Goal: Task Accomplishment & Management: Use online tool/utility

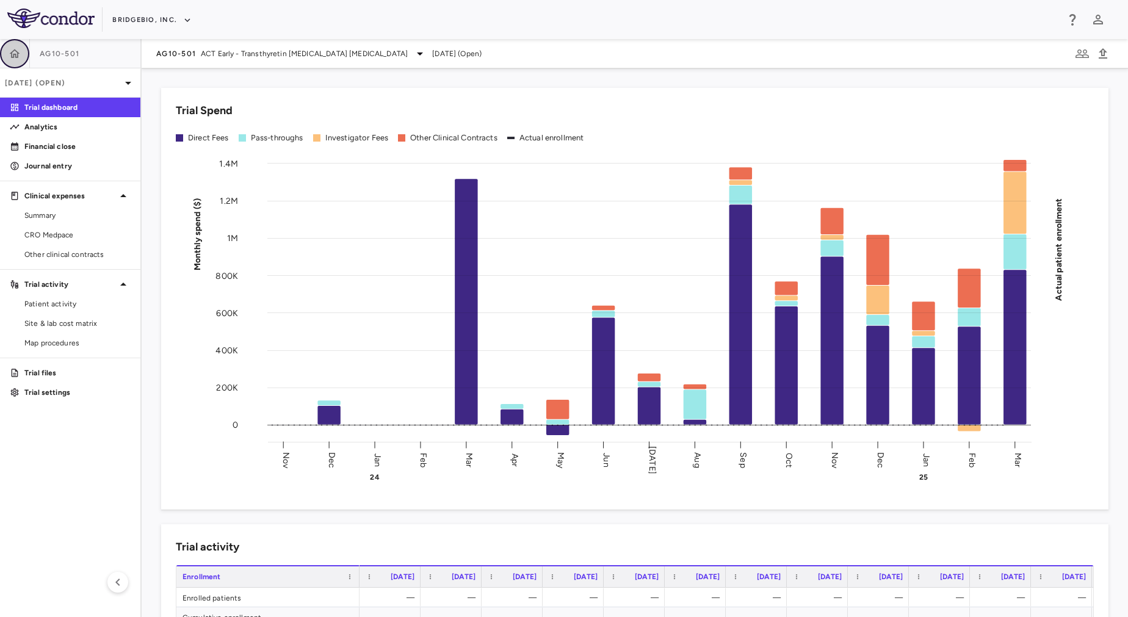
click at [17, 65] on button "button" at bounding box center [14, 53] width 29 height 29
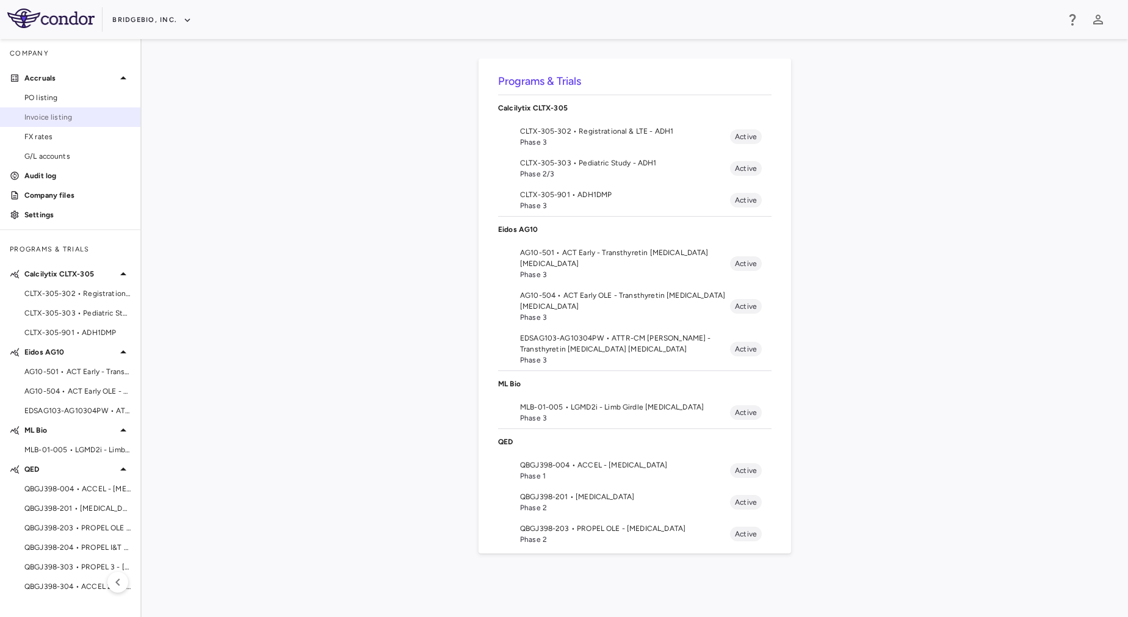
click at [61, 120] on span "Invoice listing" at bounding box center [77, 117] width 106 height 11
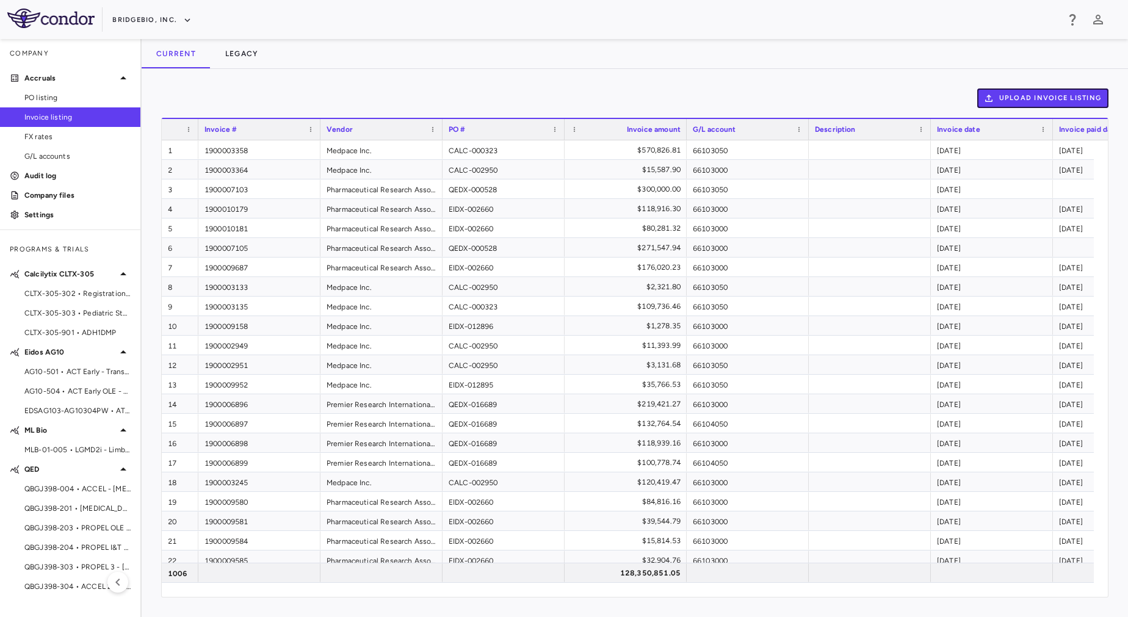
drag, startPoint x: 1041, startPoint y: 98, endPoint x: 796, endPoint y: 51, distance: 249.2
click at [796, 51] on div "Current Legacy Upload invoice listing Drag here to set row groups Drag here to …" at bounding box center [635, 328] width 987 height 578
click at [1023, 103] on button "Upload invoice listing" at bounding box center [1043, 99] width 132 height 20
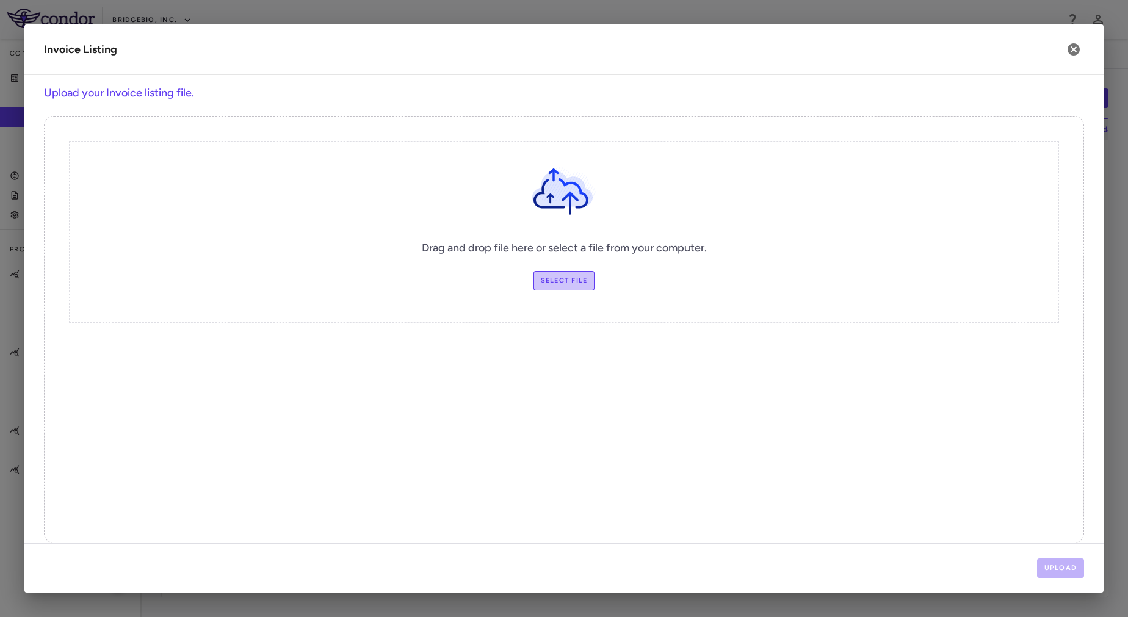
click at [568, 275] on label "Select file" at bounding box center [565, 281] width 62 height 20
click at [0, 0] on input "Select file" at bounding box center [0, 0] width 0 height 0
drag, startPoint x: 570, startPoint y: 285, endPoint x: 1062, endPoint y: 65, distance: 539.0
click at [1062, 65] on div "Invoice Listing Upload your Invoice listing file. Drag and drop file here or se…" at bounding box center [563, 308] width 1079 height 568
click at [1073, 48] on icon "button" at bounding box center [1074, 49] width 15 height 15
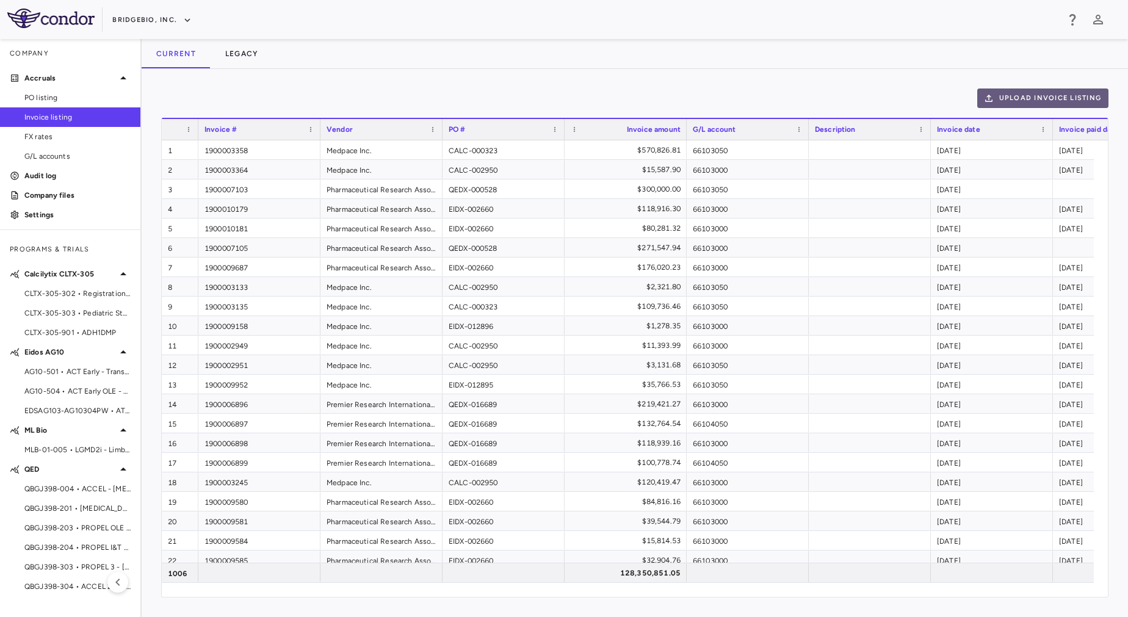
click at [1064, 94] on button "Upload invoice listing" at bounding box center [1043, 99] width 132 height 20
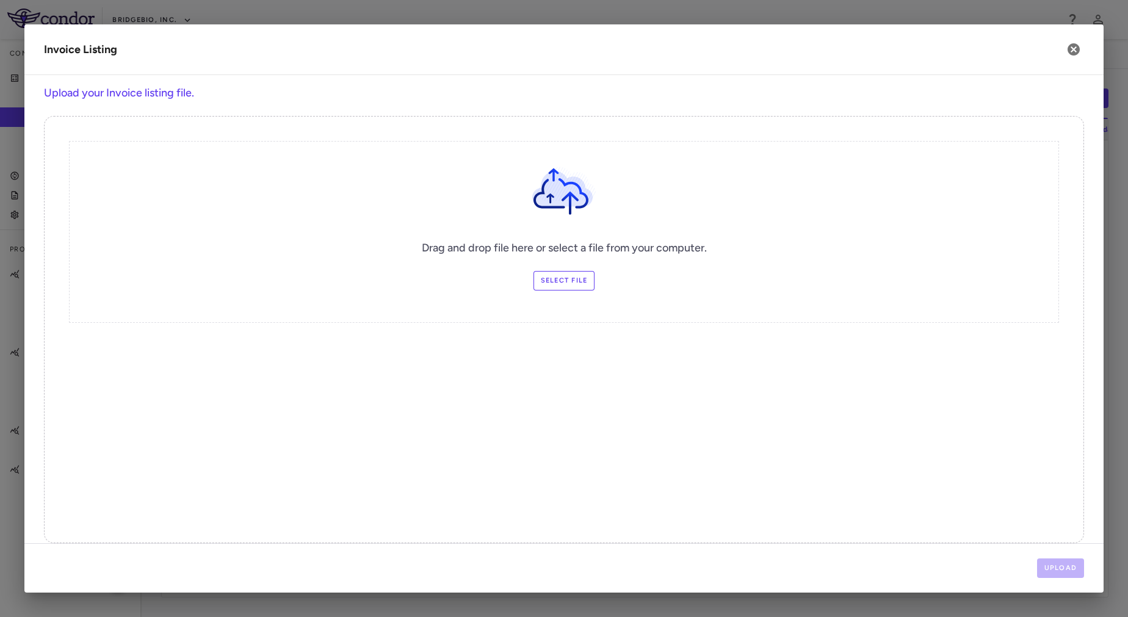
click at [565, 274] on label "Select file" at bounding box center [565, 281] width 62 height 20
click at [0, 0] on input "Select file" at bounding box center [0, 0] width 0 height 0
click at [1042, 564] on button "Upload" at bounding box center [1061, 569] width 48 height 20
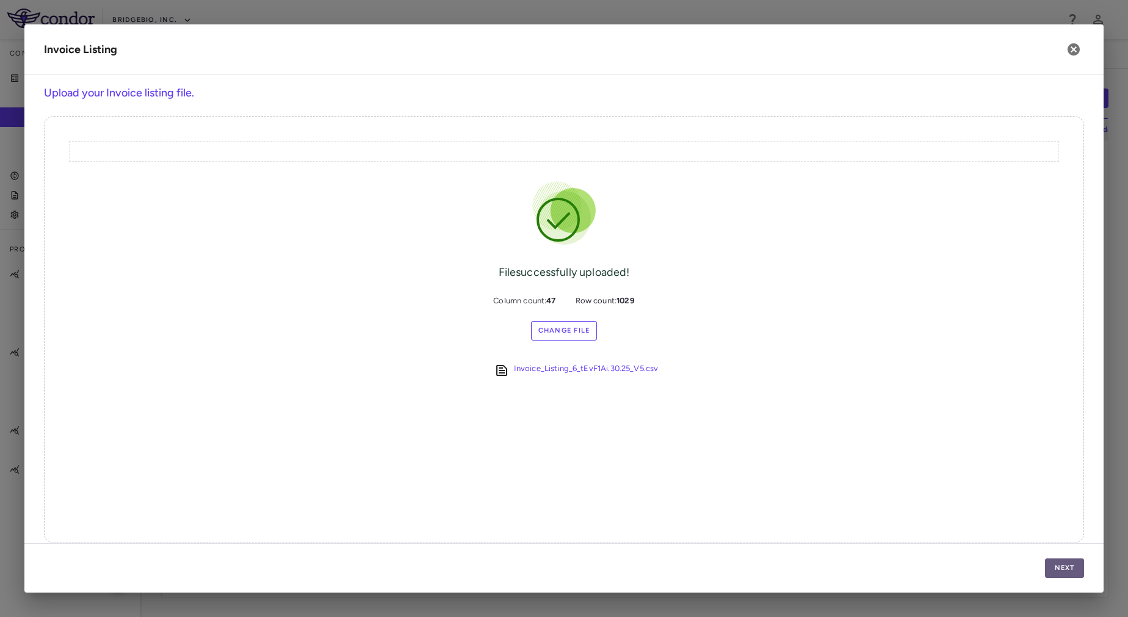
click at [1059, 572] on button "Next" at bounding box center [1064, 569] width 39 height 20
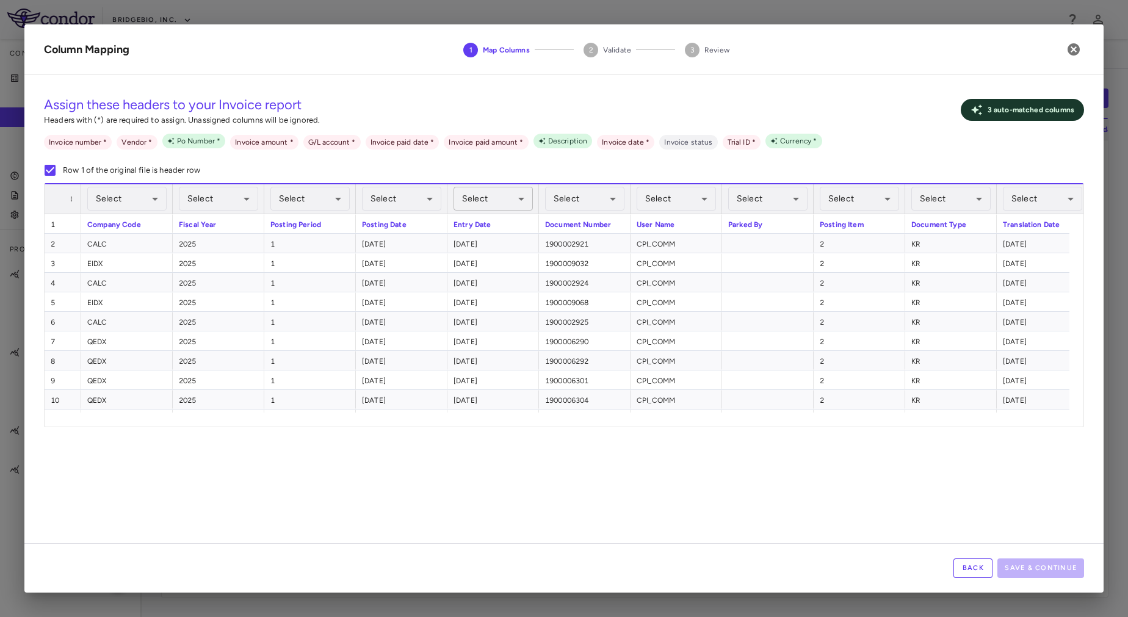
click at [495, 194] on body "Skip to sidebar Skip to main content BridgeBio, Inc. Company Accruals PO listin…" at bounding box center [564, 308] width 1128 height 617
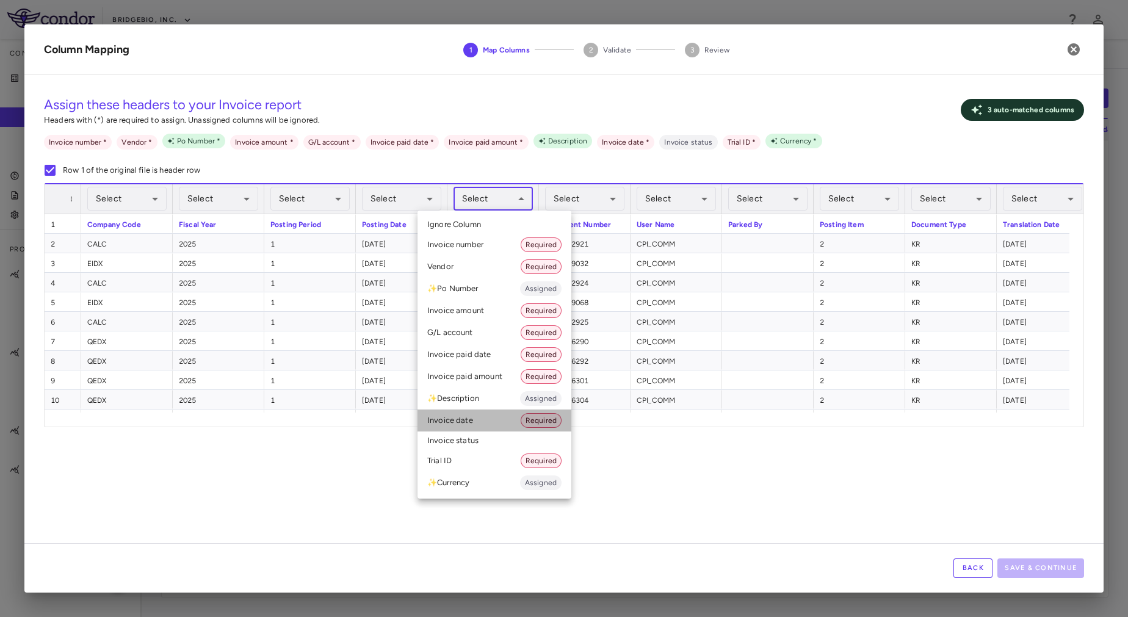
click at [518, 427] on li "Invoice date Required" at bounding box center [495, 421] width 154 height 22
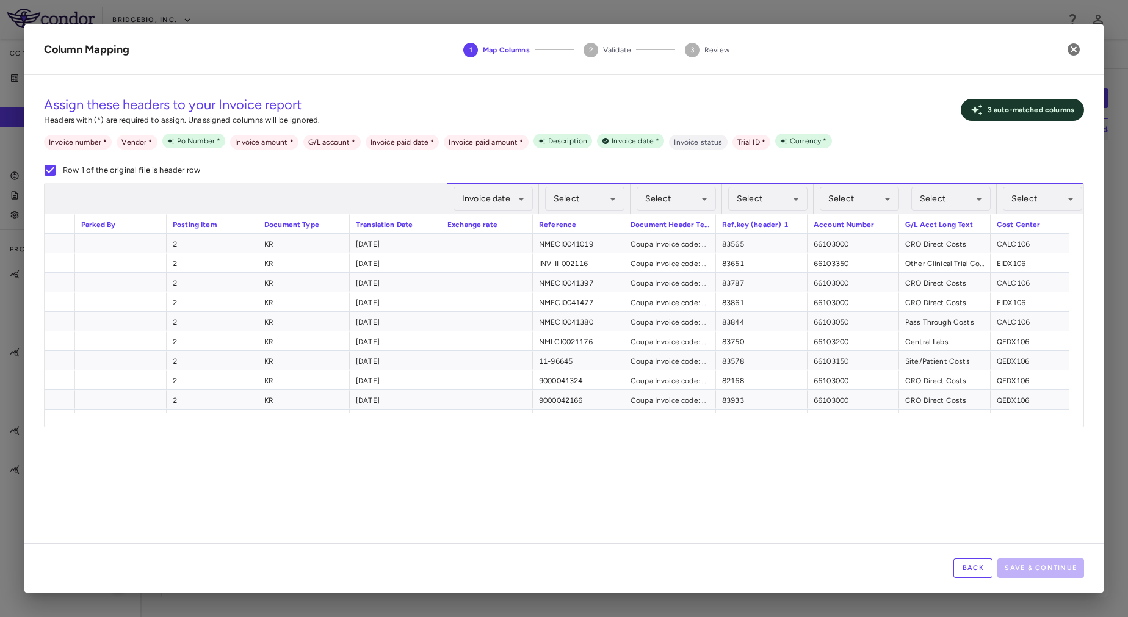
scroll to position [0, 647]
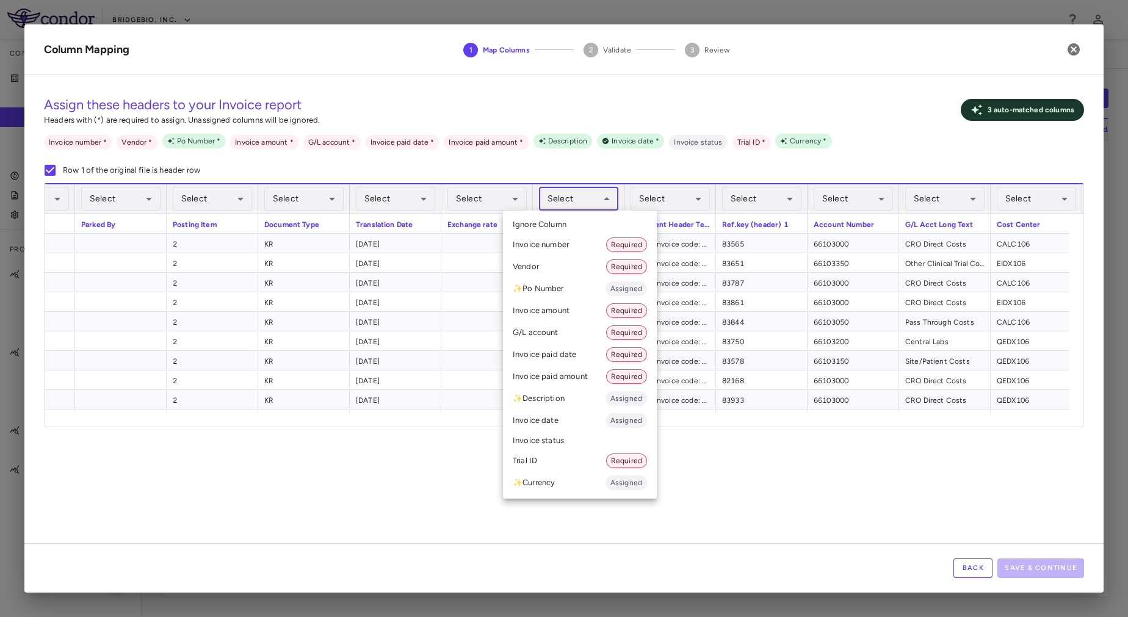
click at [586, 194] on body "Skip to sidebar Skip to main content BridgeBio, Inc. Company Accruals PO listin…" at bounding box center [564, 308] width 1128 height 617
click at [749, 476] on div at bounding box center [564, 308] width 1128 height 617
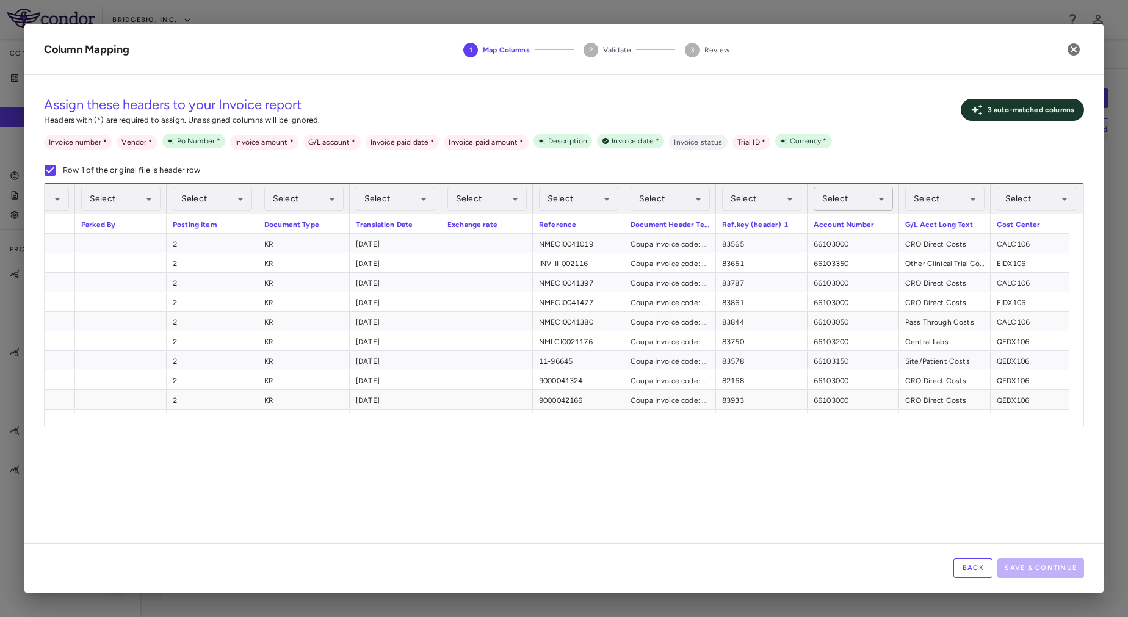
click at [870, 198] on body "Skip to sidebar Skip to main content BridgeBio, Inc. Company Accruals PO listin…" at bounding box center [564, 308] width 1128 height 617
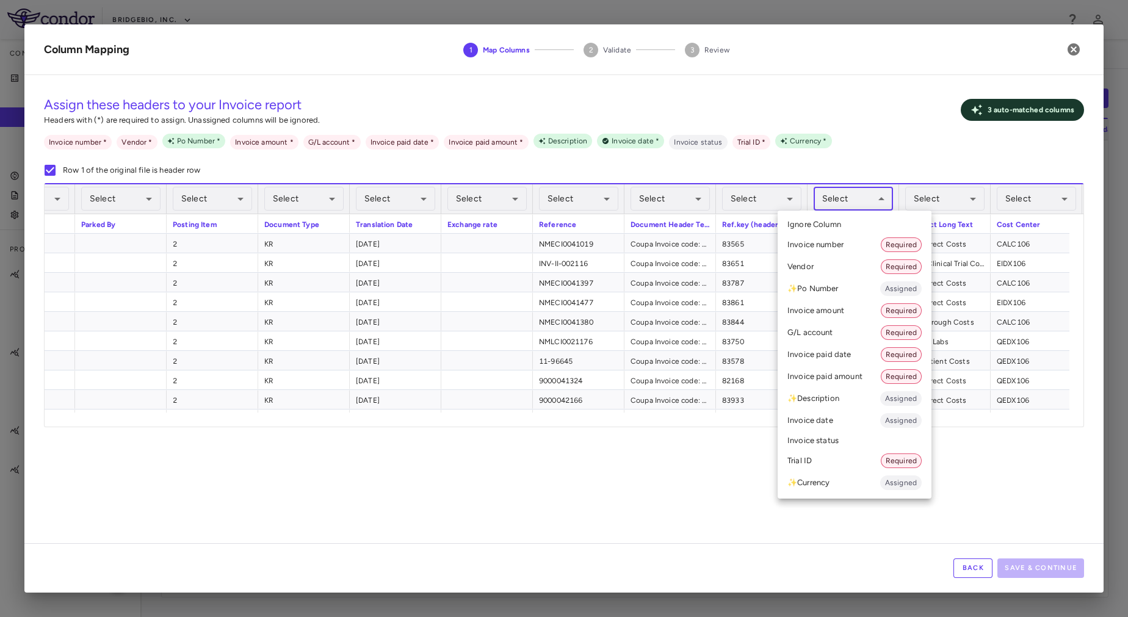
click at [833, 335] on li "G/L account Required" at bounding box center [855, 333] width 154 height 22
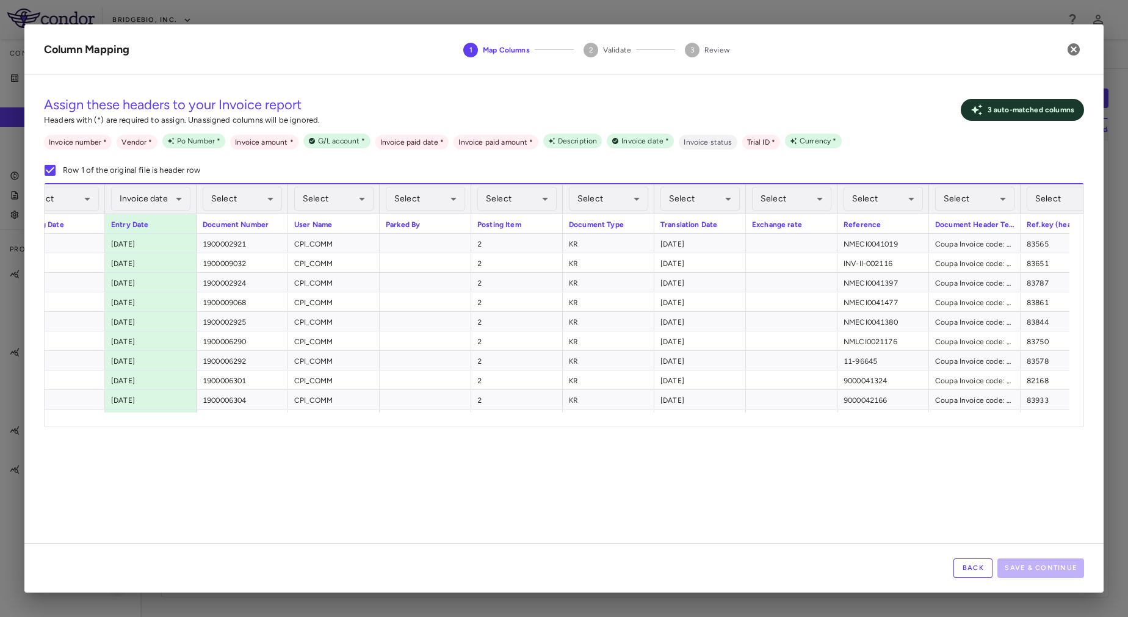
scroll to position [0, 453]
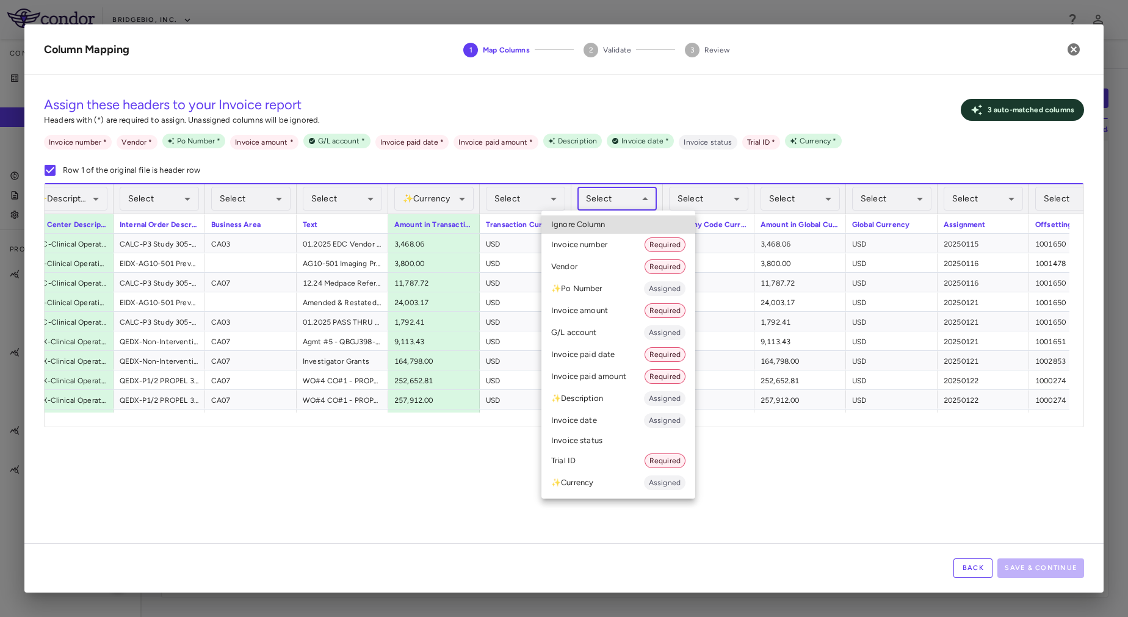
click at [601, 204] on body "Skip to sidebar Skip to main content BridgeBio, Inc. Company Accruals PO listin…" at bounding box center [564, 308] width 1128 height 617
click at [789, 435] on div at bounding box center [564, 308] width 1128 height 617
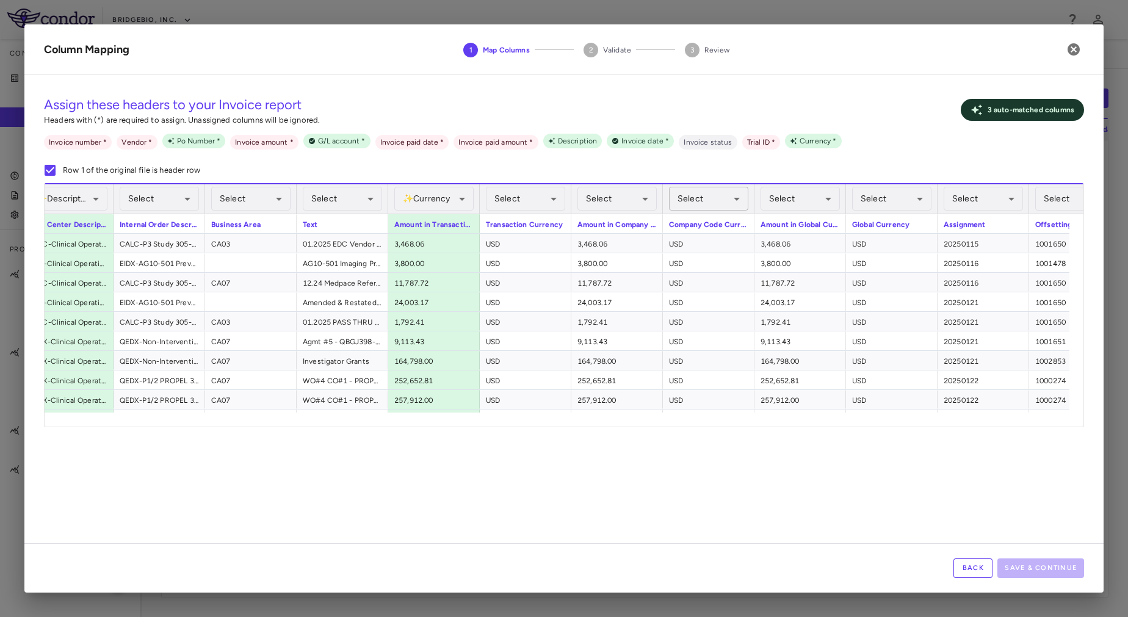
click at [723, 197] on body "Skip to sidebar Skip to main content BridgeBio, Inc. Company Accruals PO listin…" at bounding box center [564, 308] width 1128 height 617
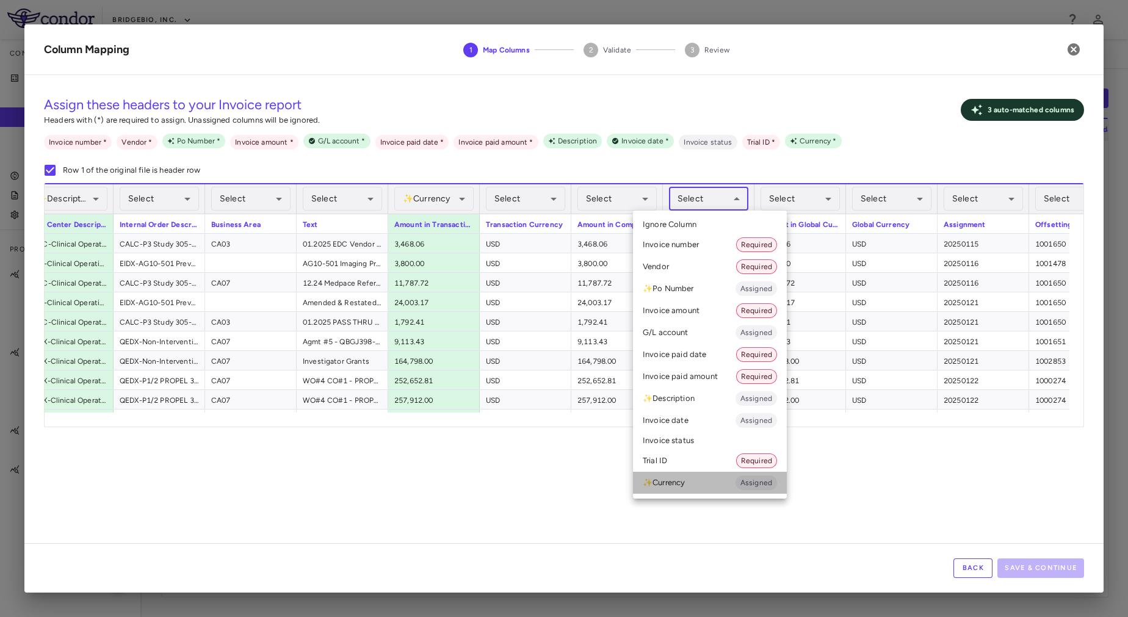
click at [730, 477] on li "✨ Currency Assigned" at bounding box center [710, 483] width 154 height 22
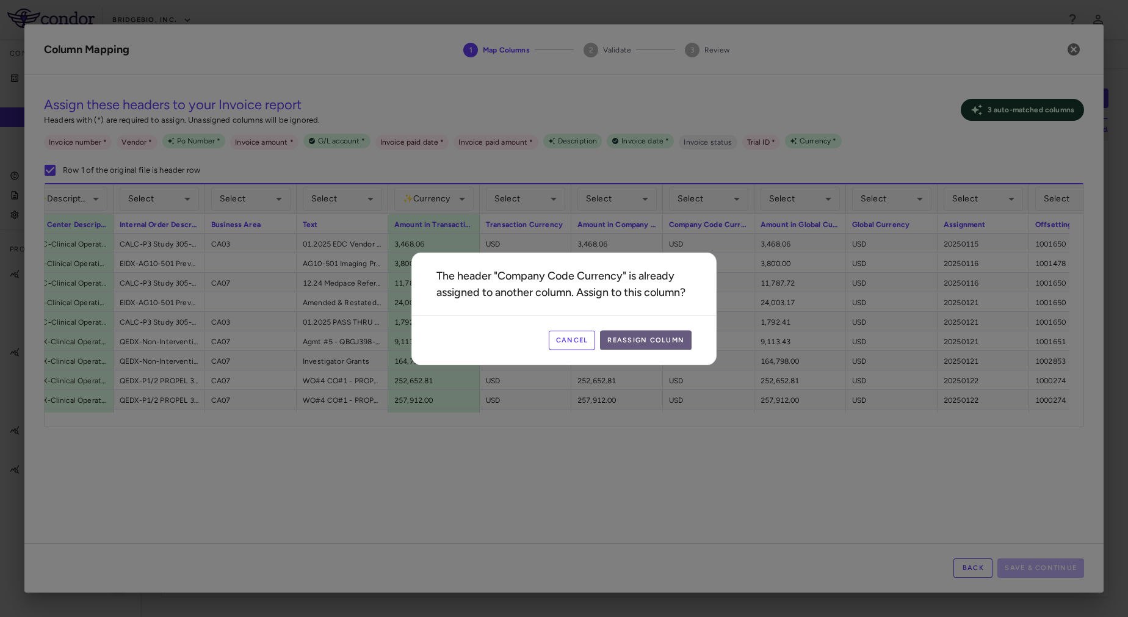
click at [653, 336] on button "Reassign Column" at bounding box center [646, 340] width 92 height 20
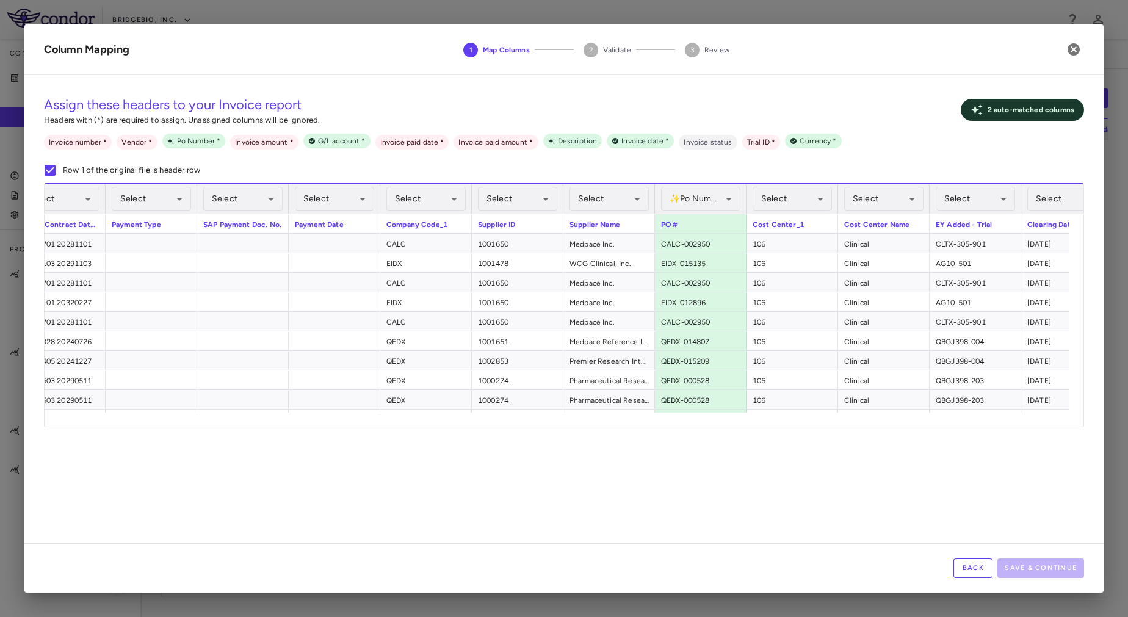
scroll to position [0, 3229]
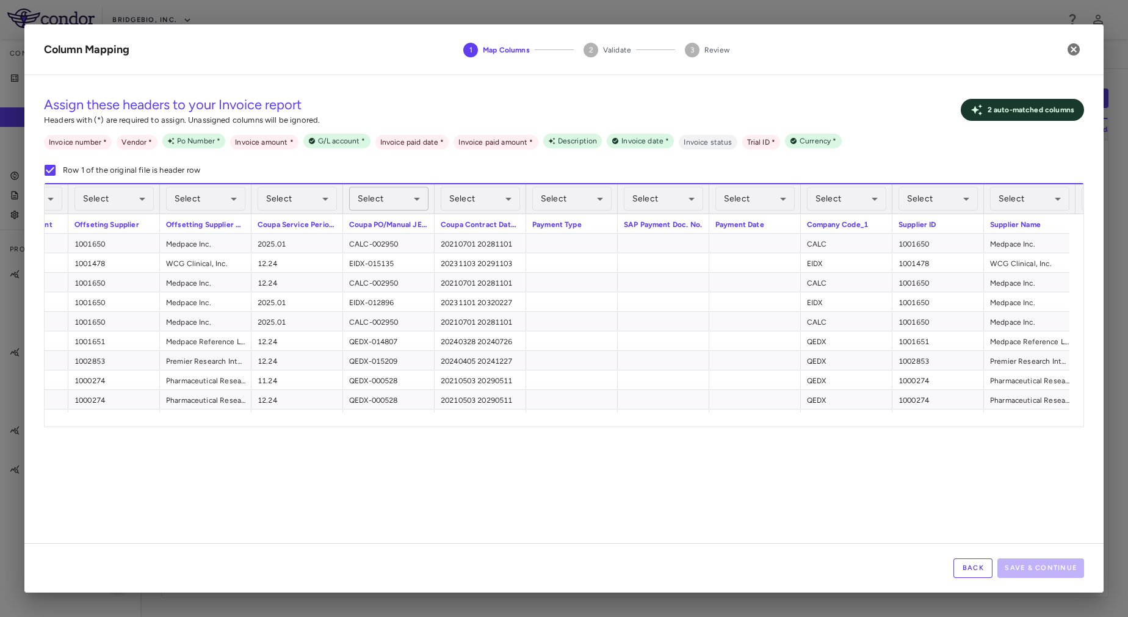
click at [412, 200] on body "Skip to sidebar Skip to main content BridgeBio, Inc. Company Accruals PO listin…" at bounding box center [564, 308] width 1128 height 617
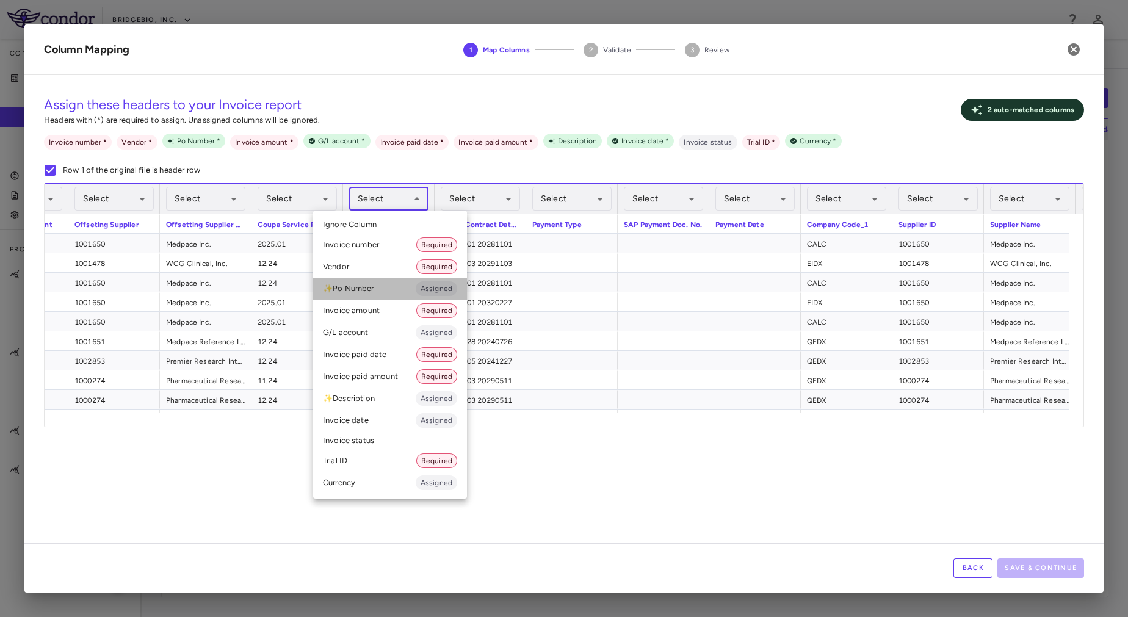
click at [396, 291] on li "✨ Po Number Assigned" at bounding box center [390, 289] width 154 height 22
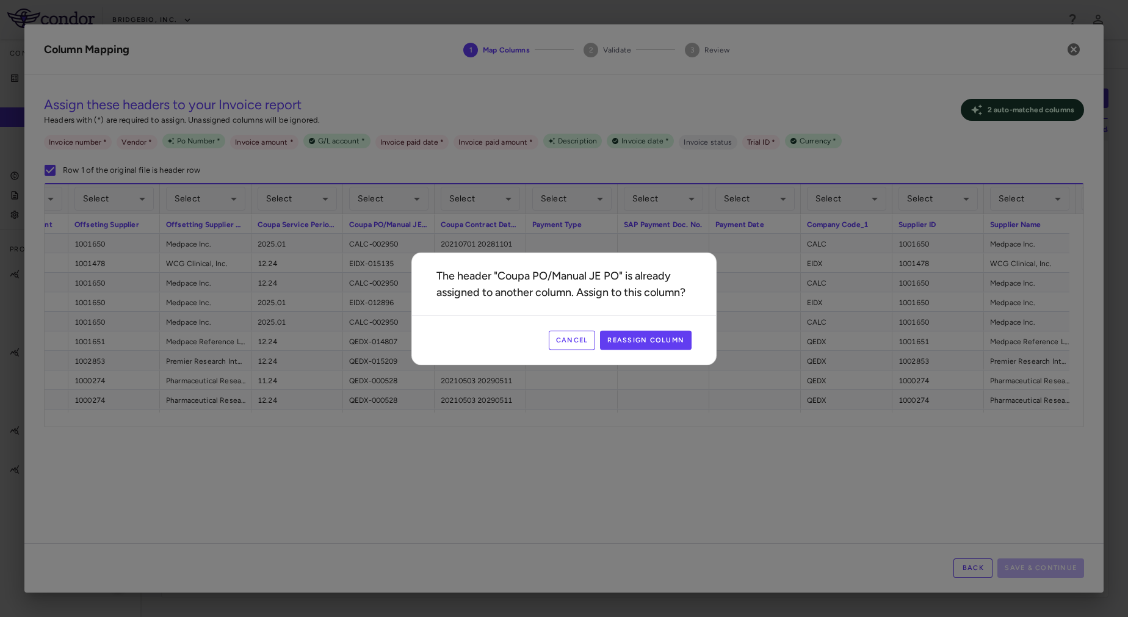
click at [573, 332] on button "Cancel" at bounding box center [572, 340] width 47 height 20
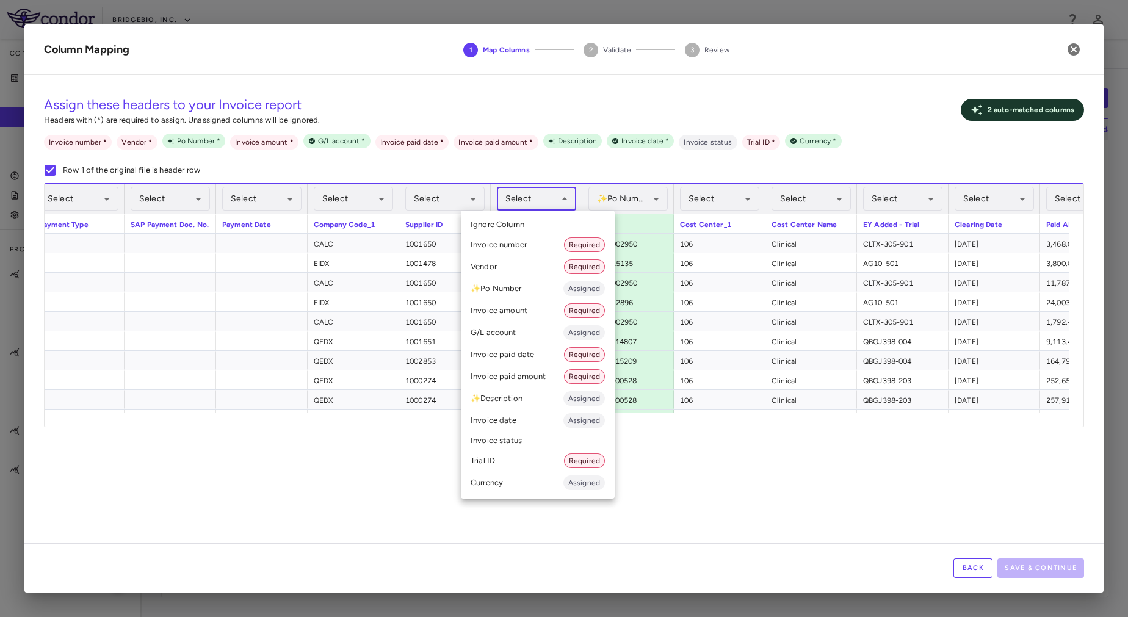
click at [513, 203] on body "Skip to sidebar Skip to main content BridgeBio, Inc. Company Accruals PO listin…" at bounding box center [564, 308] width 1128 height 617
click at [515, 261] on li "Vendor Required" at bounding box center [538, 267] width 154 height 22
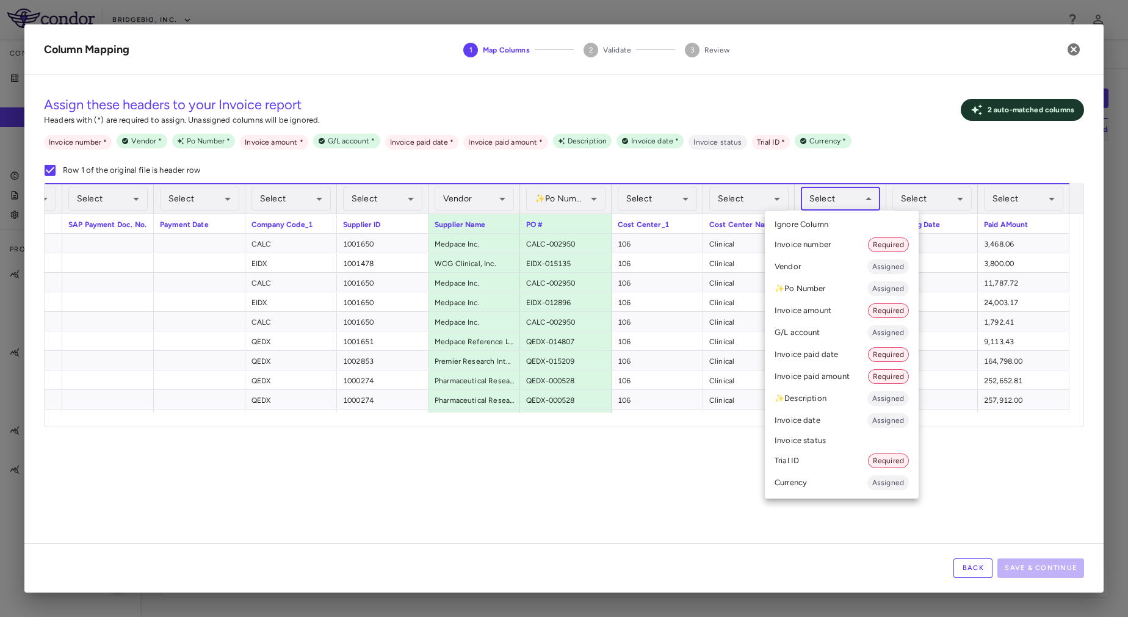
click at [843, 201] on body "Skip to sidebar Skip to main content BridgeBio, Inc. Company Accruals PO listin…" at bounding box center [564, 308] width 1128 height 617
click at [802, 463] on li "Trial ID Required" at bounding box center [842, 461] width 154 height 22
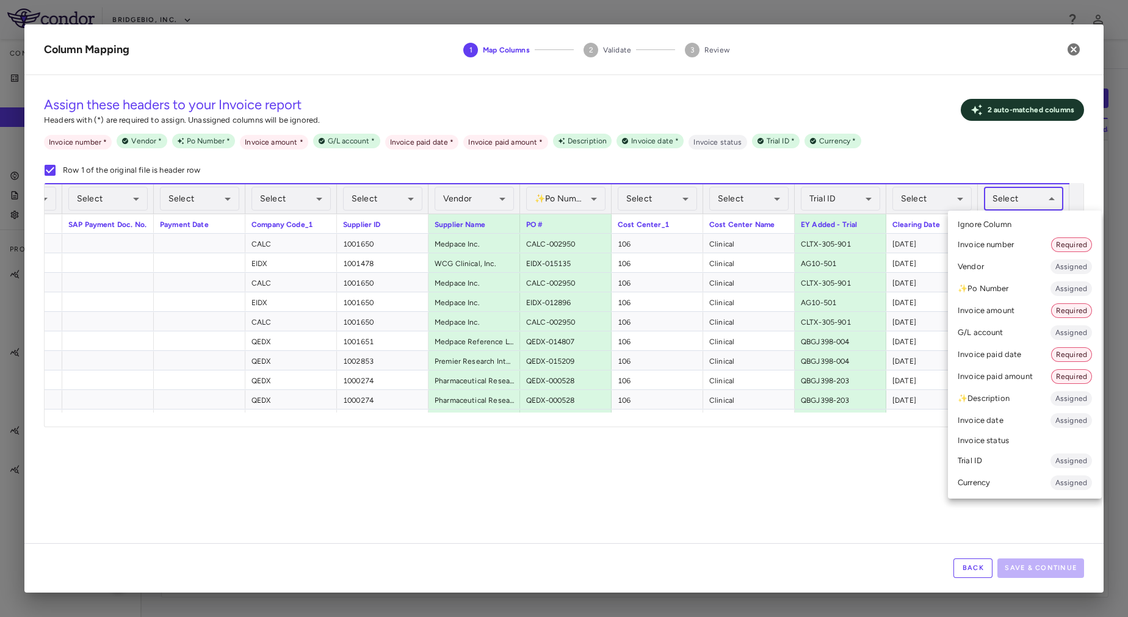
click at [1017, 203] on body "Skip to sidebar Skip to main content BridgeBio, Inc. Company Accruals PO listin…" at bounding box center [564, 308] width 1128 height 617
click at [874, 477] on div at bounding box center [564, 308] width 1128 height 617
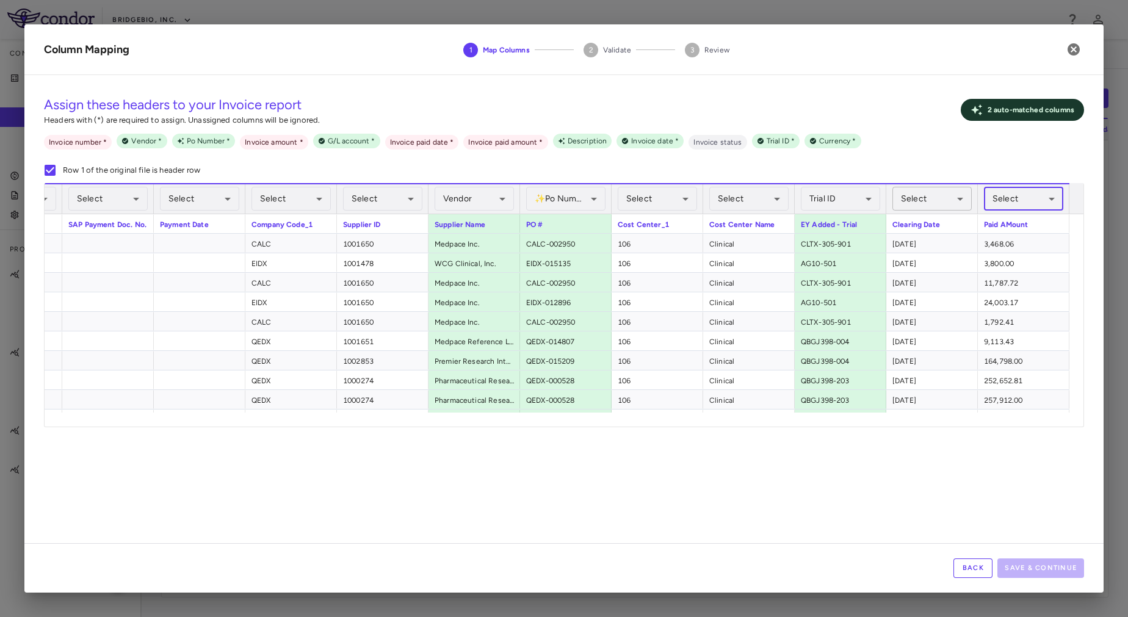
click at [924, 201] on body "Skip to sidebar Skip to main content BridgeBio, Inc. Company Accruals PO listin…" at bounding box center [564, 308] width 1128 height 617
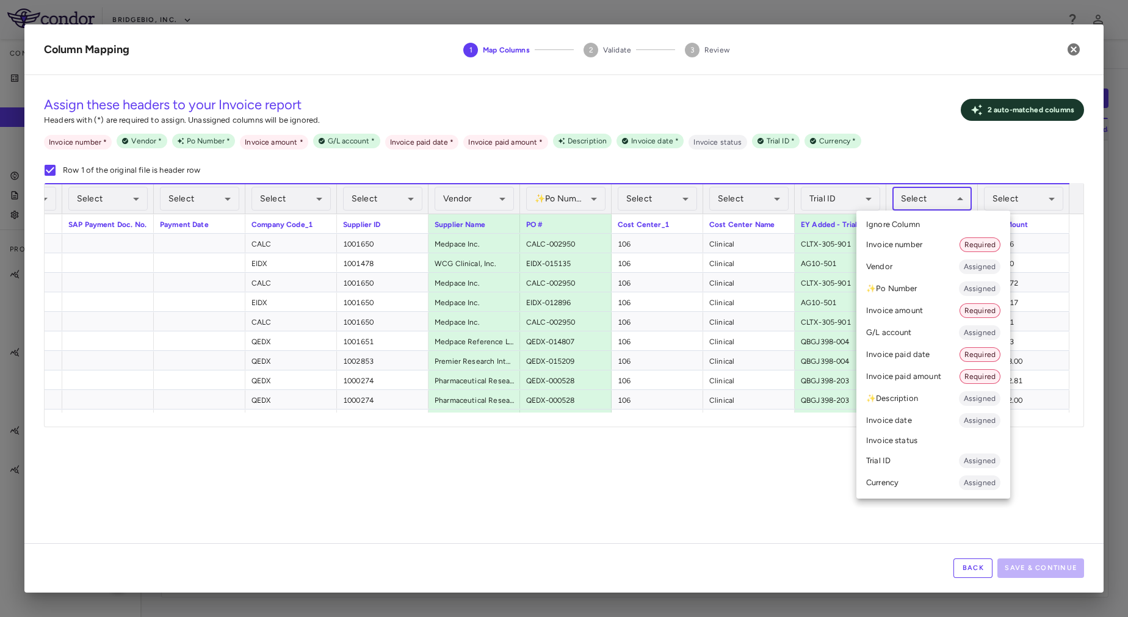
click at [1067, 459] on div at bounding box center [564, 308] width 1128 height 617
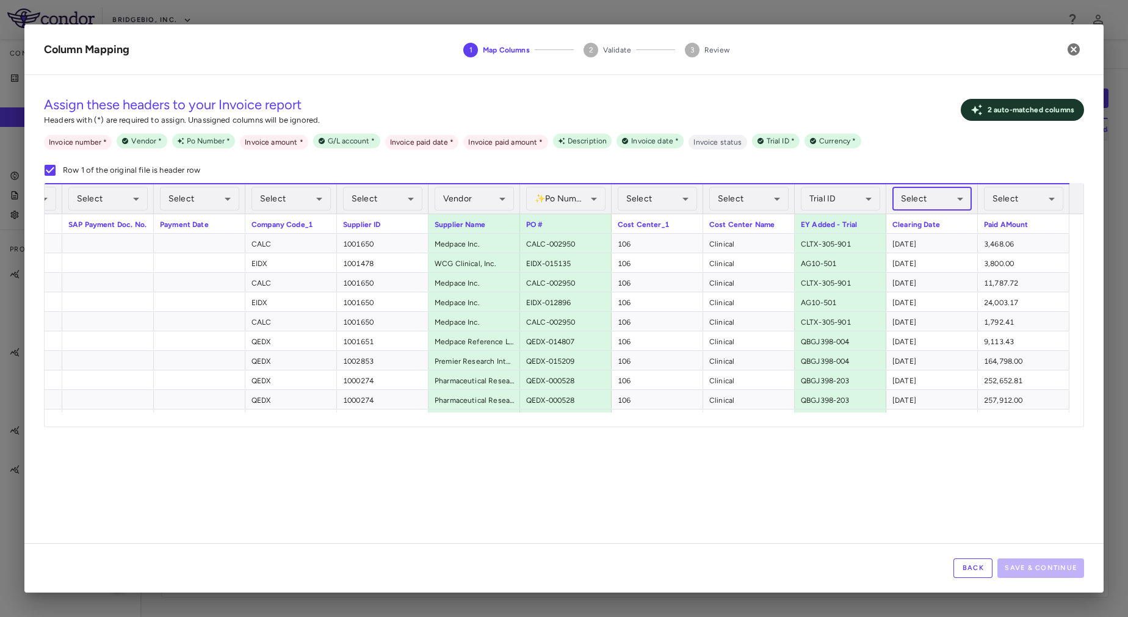
click at [918, 198] on body "Skip to sidebar Skip to main content BridgeBio, Inc. Company Accruals PO listin…" at bounding box center [564, 308] width 1128 height 617
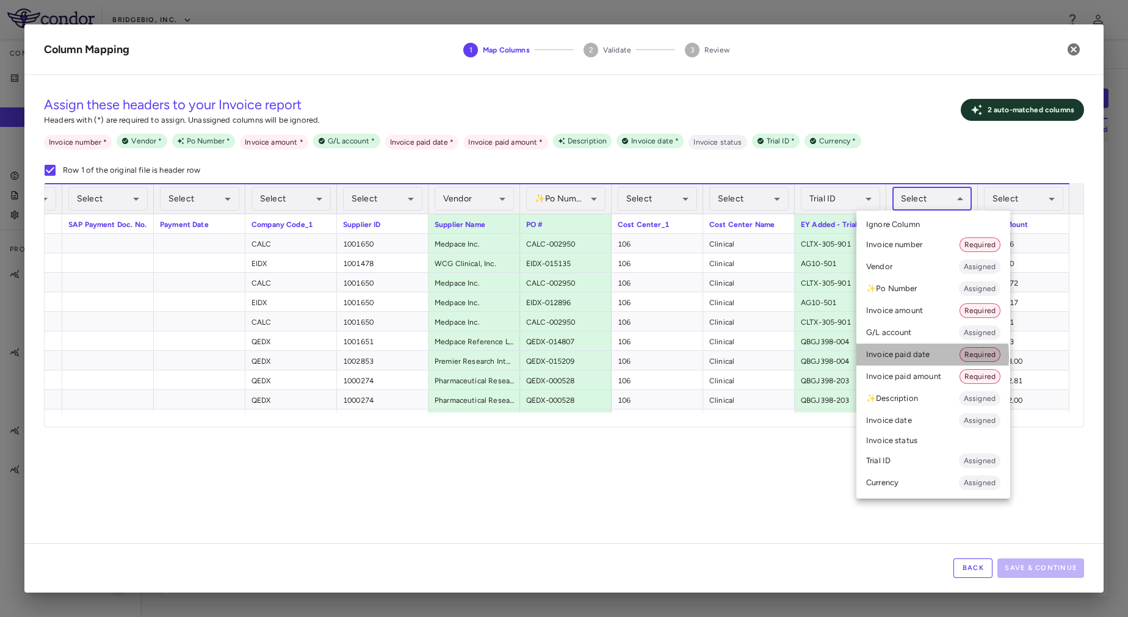
click at [874, 357] on li "Invoice paid date Required" at bounding box center [934, 355] width 154 height 22
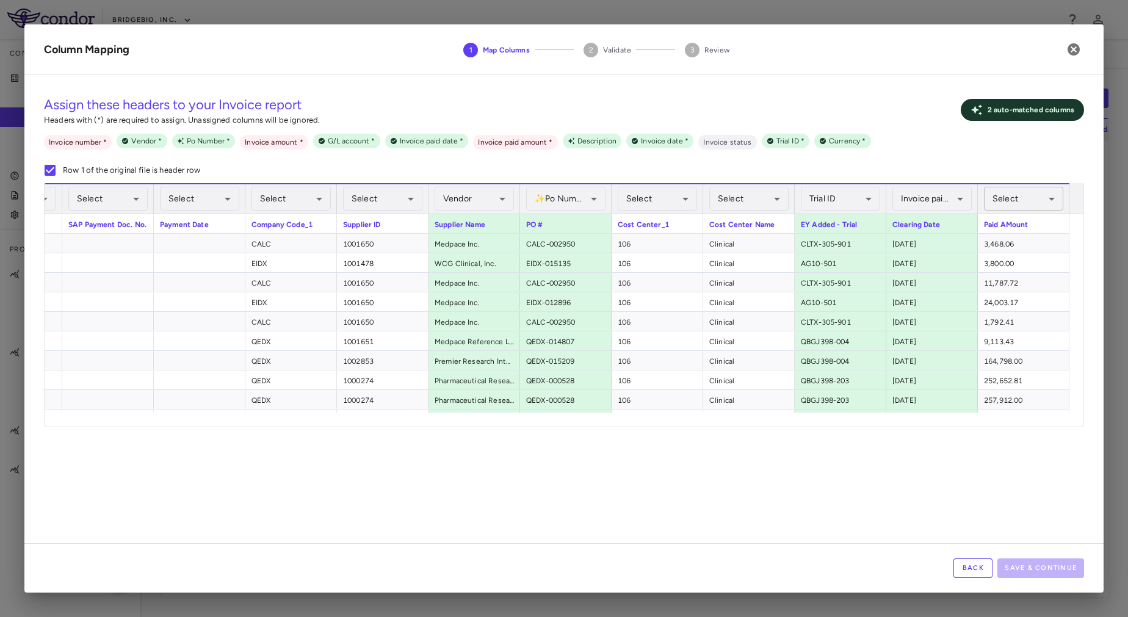
click at [1003, 205] on body "Skip to sidebar Skip to main content BridgeBio, Inc. Company Accruals PO listin…" at bounding box center [564, 308] width 1128 height 617
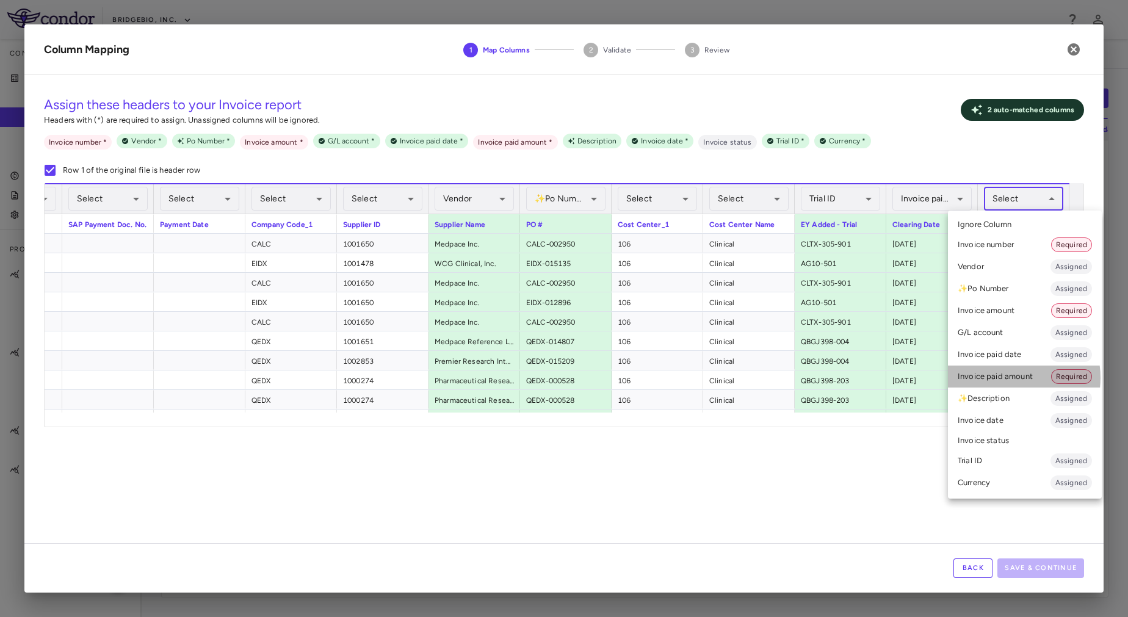
click at [1008, 378] on li "Invoice paid amount Required" at bounding box center [1025, 377] width 154 height 22
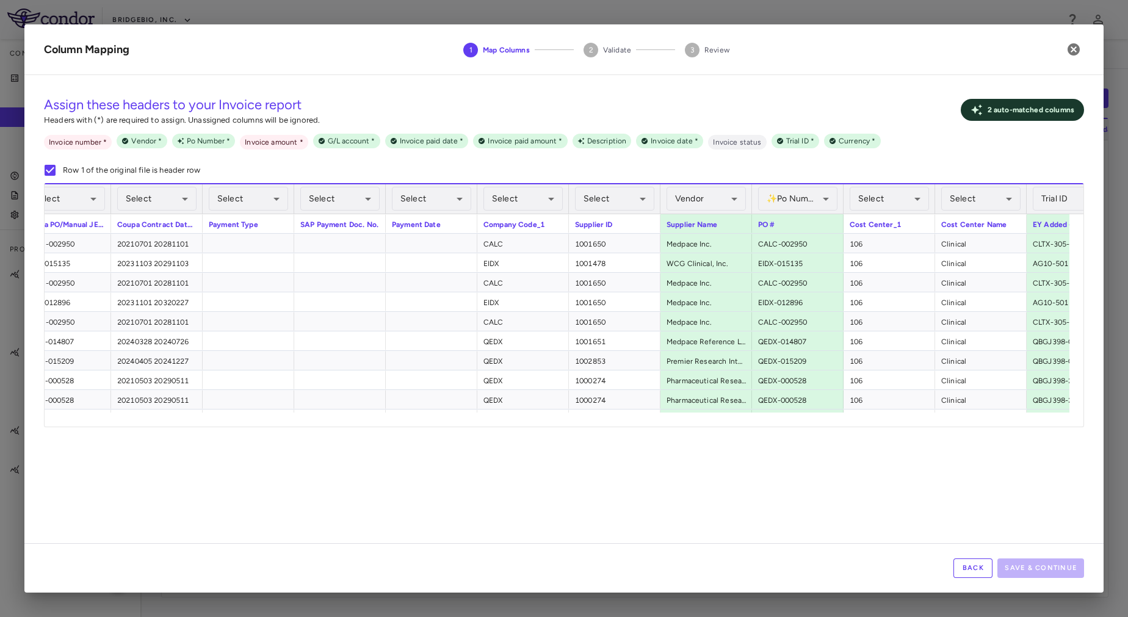
scroll to position [0, 3073]
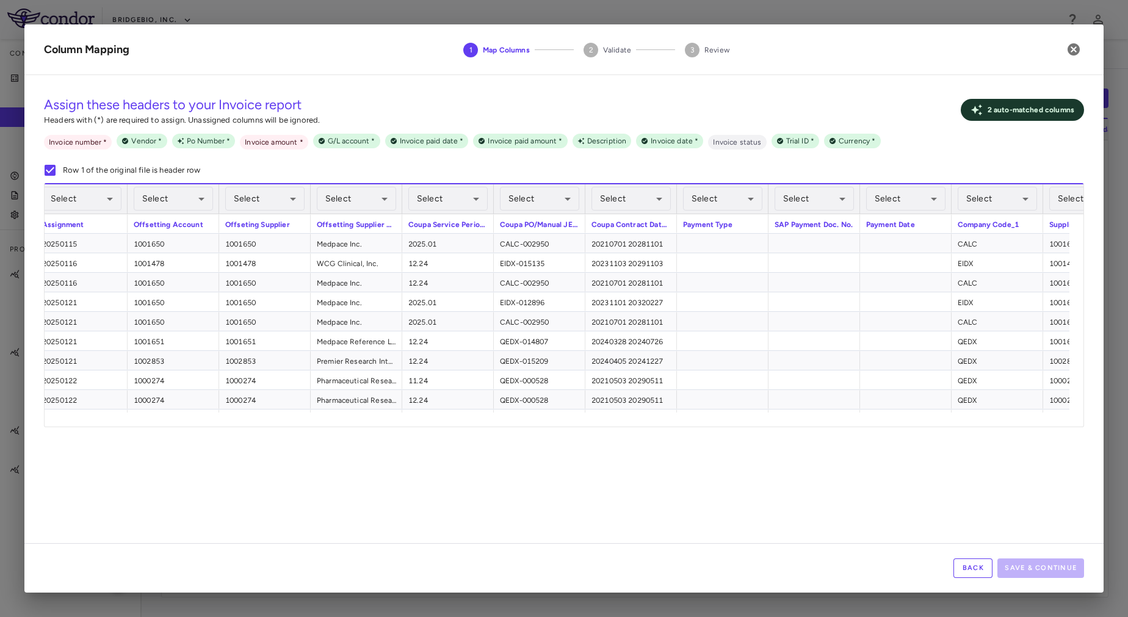
drag, startPoint x: 802, startPoint y: 427, endPoint x: 871, endPoint y: 422, distance: 69.2
click at [871, 422] on div "Drag here to set row groups Drag here to set column labels Select ​ Select ​ Se…" at bounding box center [564, 305] width 1040 height 244
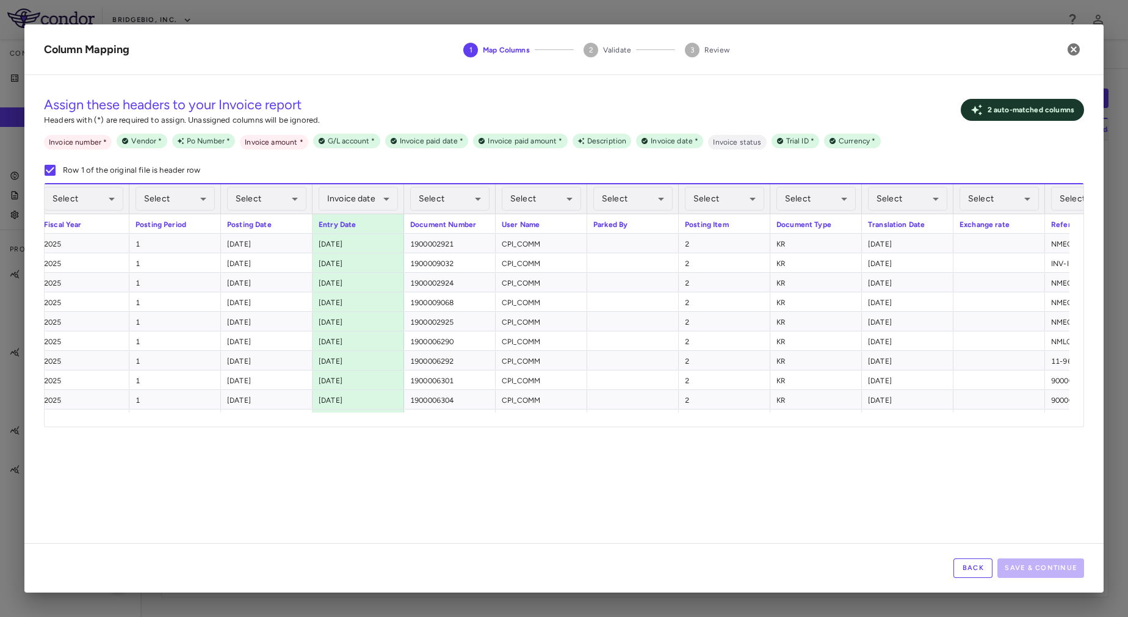
scroll to position [0, 156]
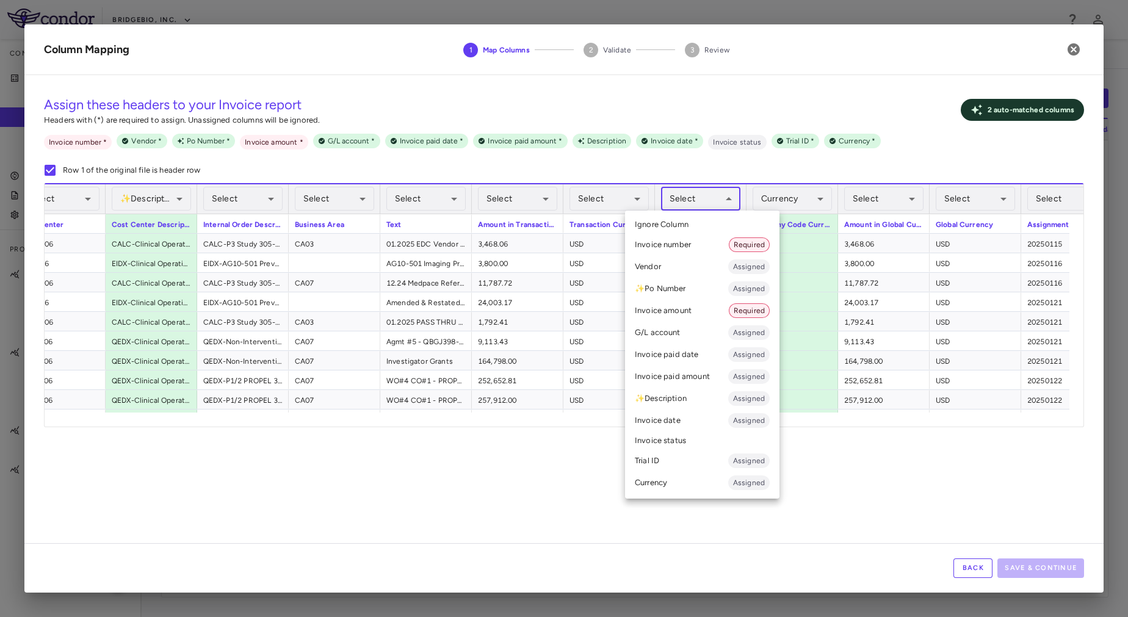
click at [709, 203] on body "Skip to sidebar Skip to main content BridgeBio, Inc. Company Accruals PO listin…" at bounding box center [564, 308] width 1128 height 617
click at [692, 308] on li "Invoice amount Required" at bounding box center [702, 311] width 154 height 22
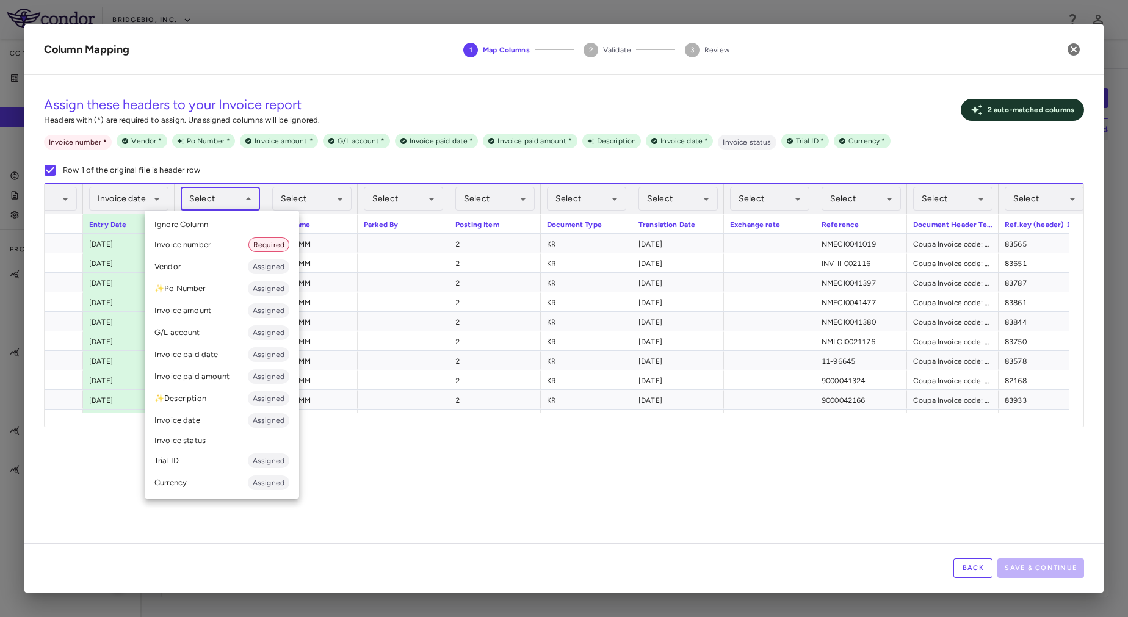
click at [210, 205] on body "Skip to sidebar Skip to main content BridgeBio, Inc. Company Accruals PO listin…" at bounding box center [564, 308] width 1128 height 617
click at [210, 240] on li "Invoice number Required" at bounding box center [222, 245] width 154 height 22
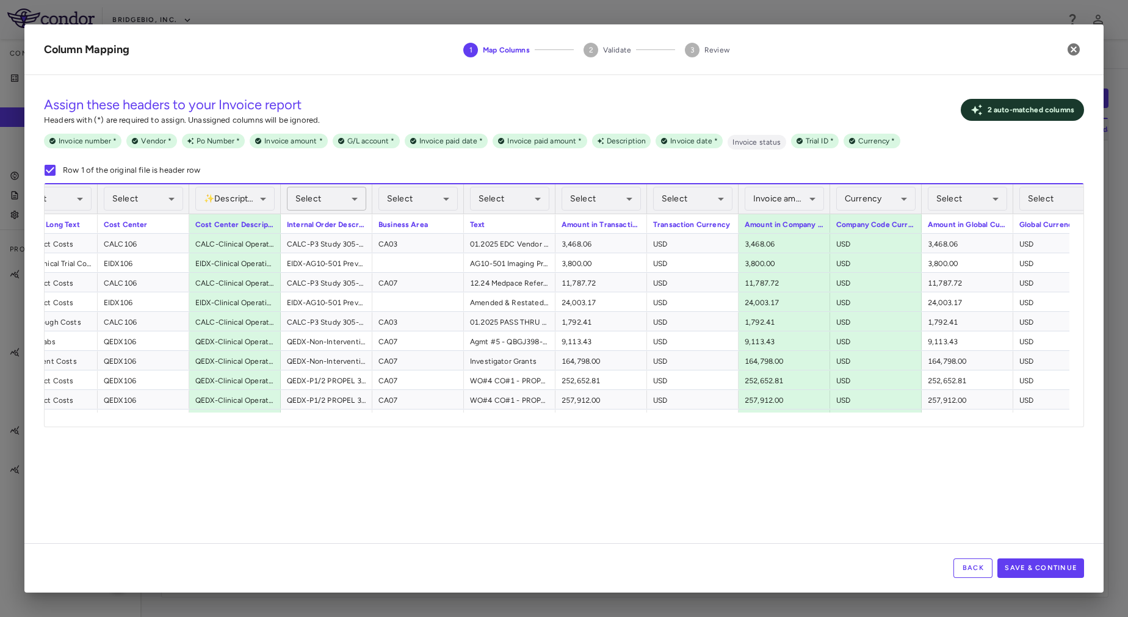
click at [330, 200] on body "Skip to sidebar Skip to main content BridgeBio, Inc. Company Accruals PO listin…" at bounding box center [564, 308] width 1128 height 617
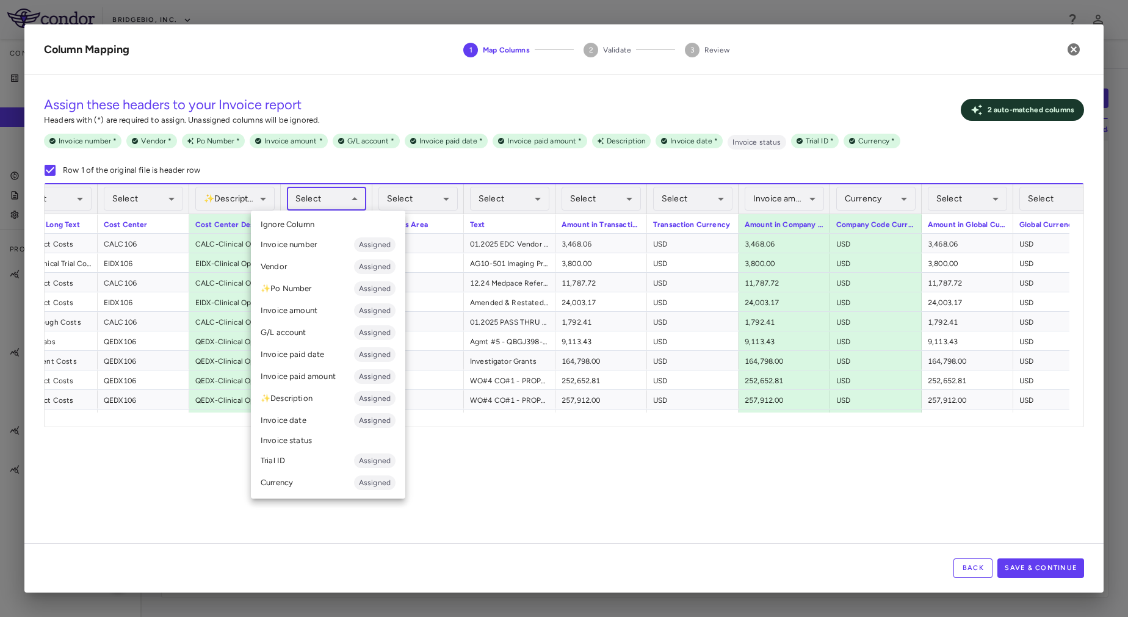
click at [307, 398] on li "✨ Description Assigned" at bounding box center [328, 399] width 154 height 22
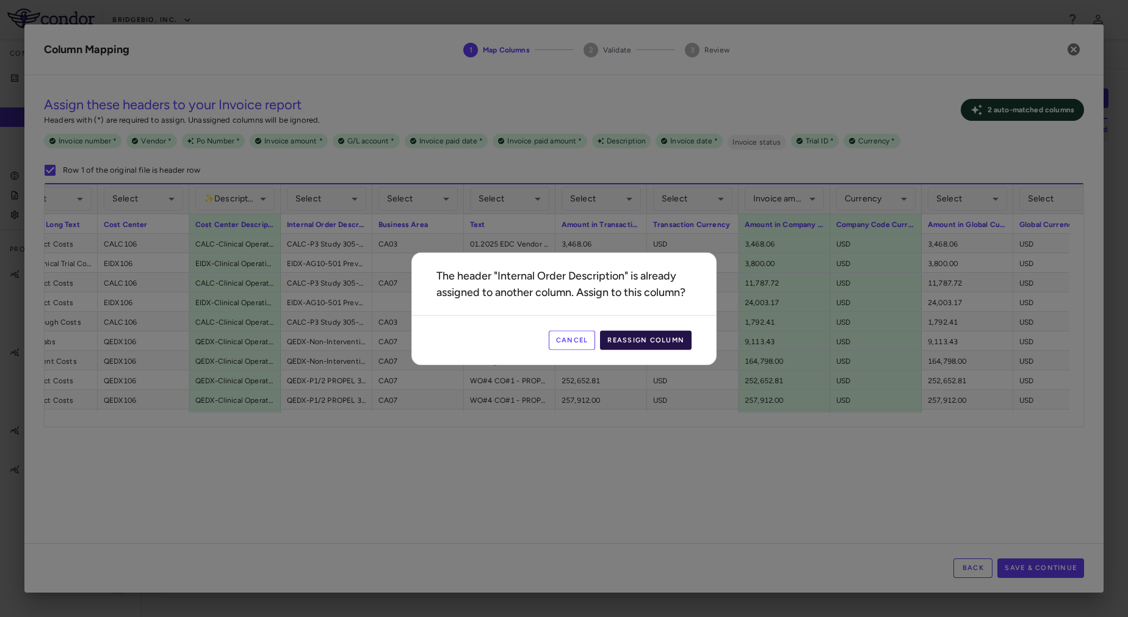
click at [650, 340] on button "Reassign Column" at bounding box center [646, 340] width 92 height 20
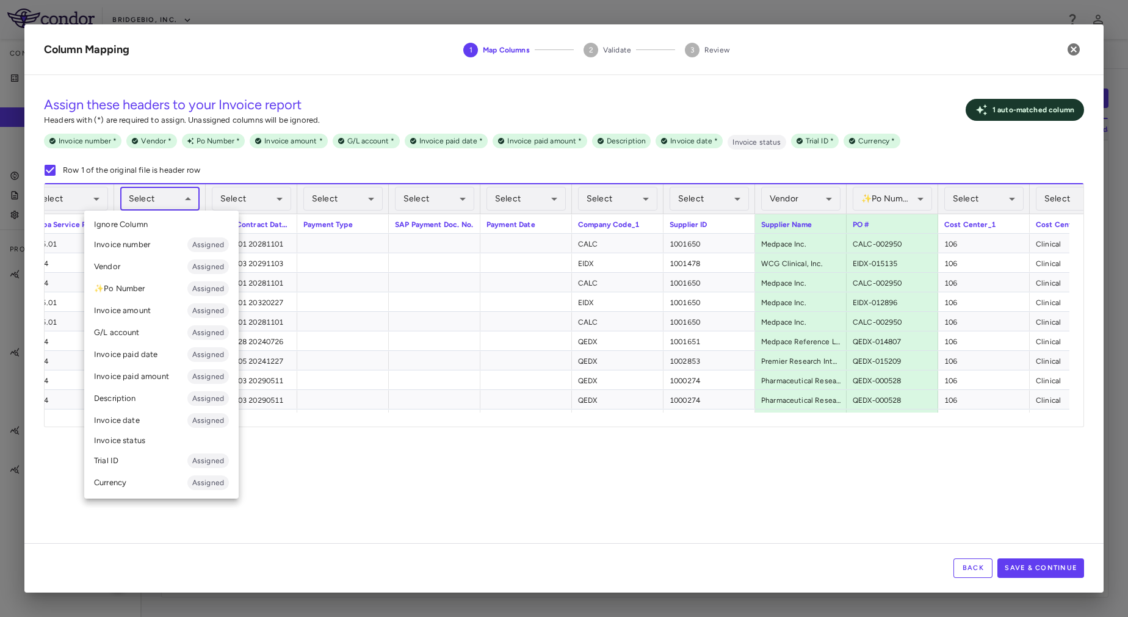
click at [169, 202] on body "Skip to sidebar Skip to main content BridgeBio, Inc. Company Accruals PO listin…" at bounding box center [564, 308] width 1128 height 617
click at [161, 281] on li "✨ Po Number Assigned" at bounding box center [161, 289] width 154 height 22
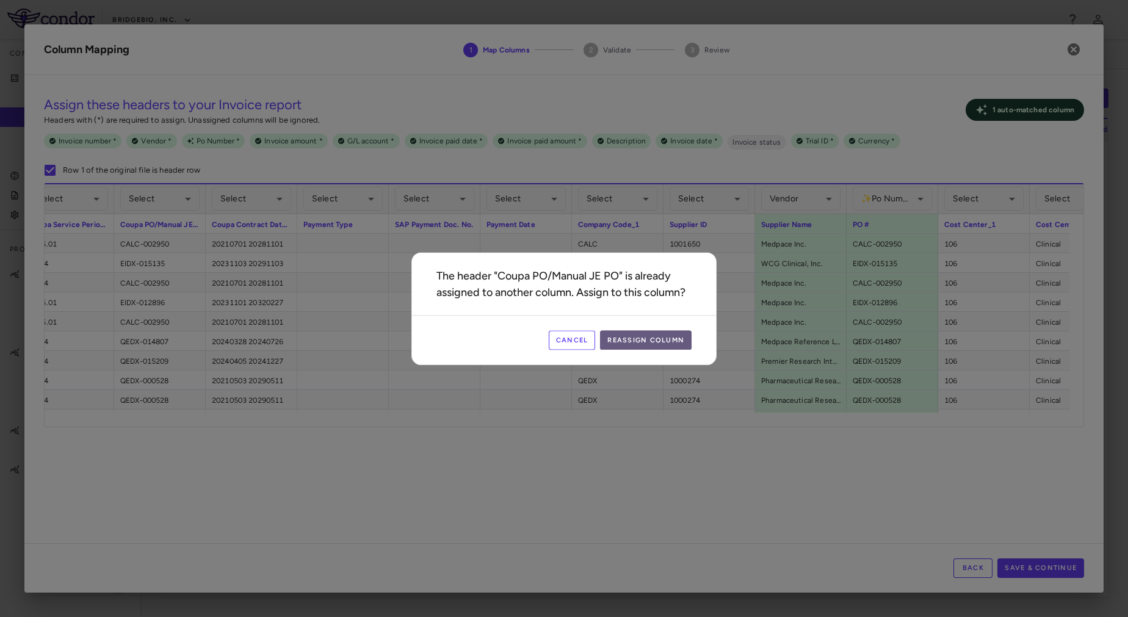
click at [640, 339] on button "Reassign Column" at bounding box center [646, 340] width 92 height 20
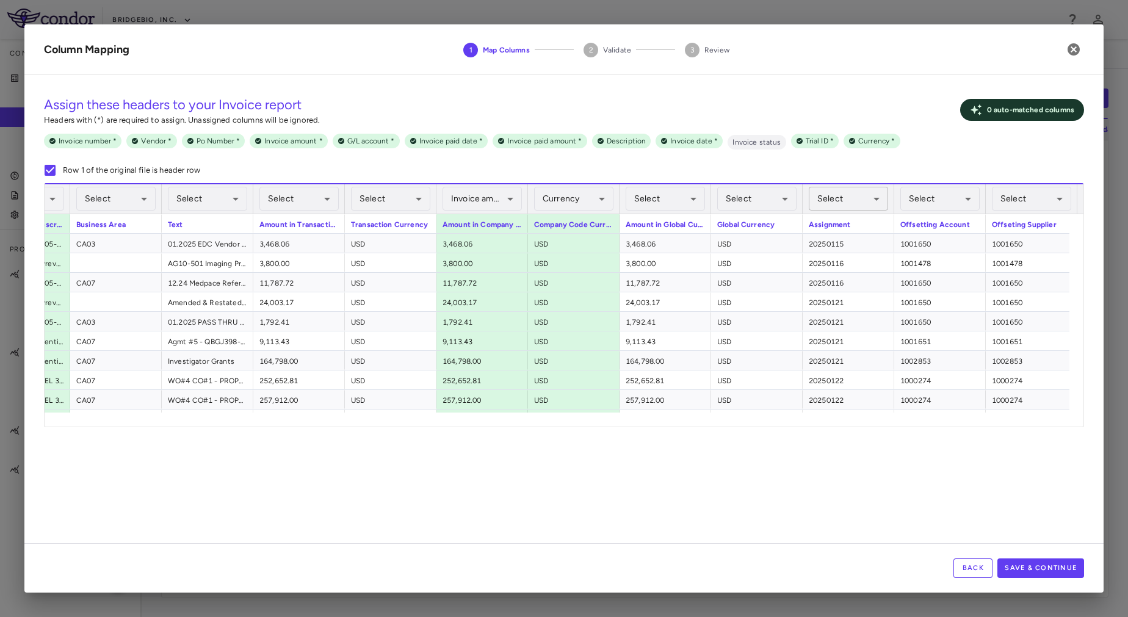
click at [851, 201] on body "Skip to sidebar Skip to main content BridgeBio, Inc. Company Accruals PO listin…" at bounding box center [564, 308] width 1128 height 617
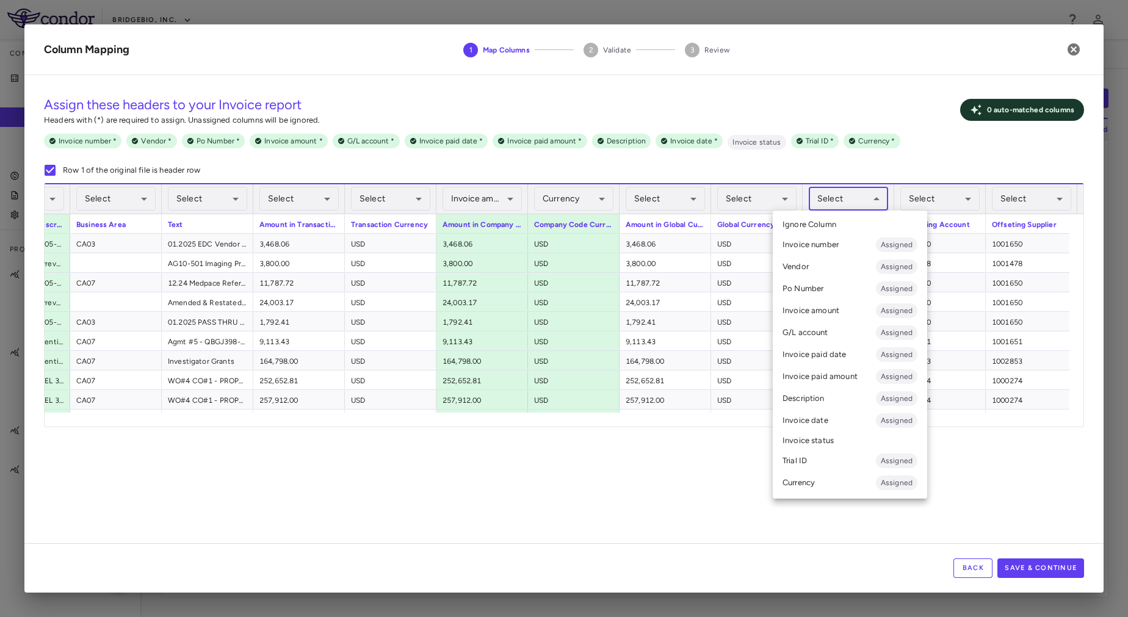
click at [636, 515] on div at bounding box center [564, 308] width 1128 height 617
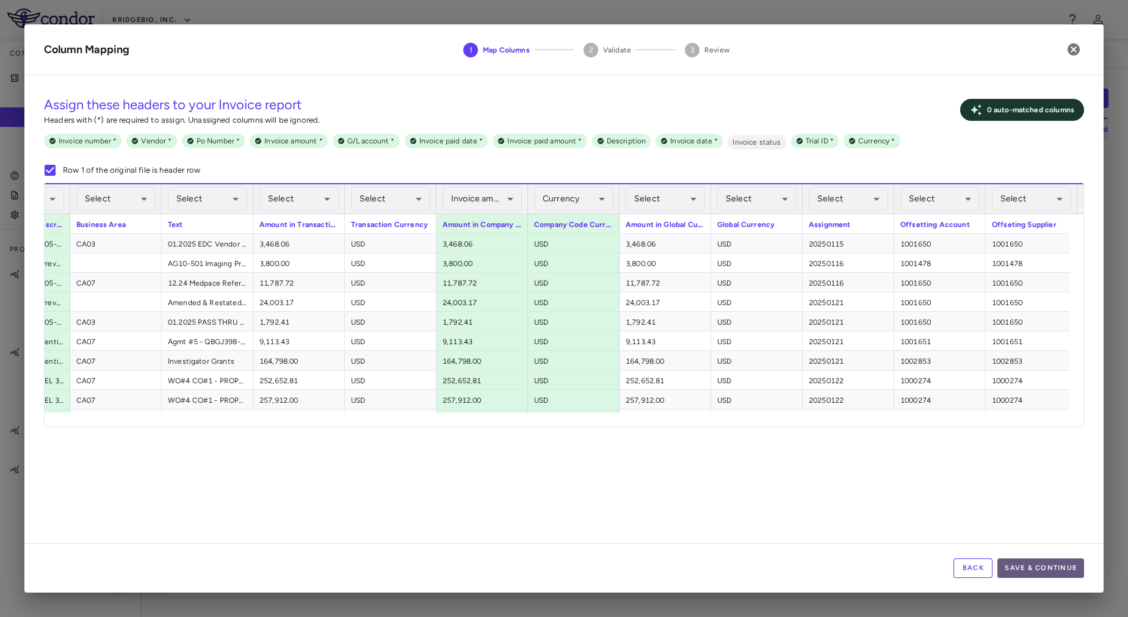
click at [1059, 572] on button "Save & Continue" at bounding box center [1041, 569] width 87 height 20
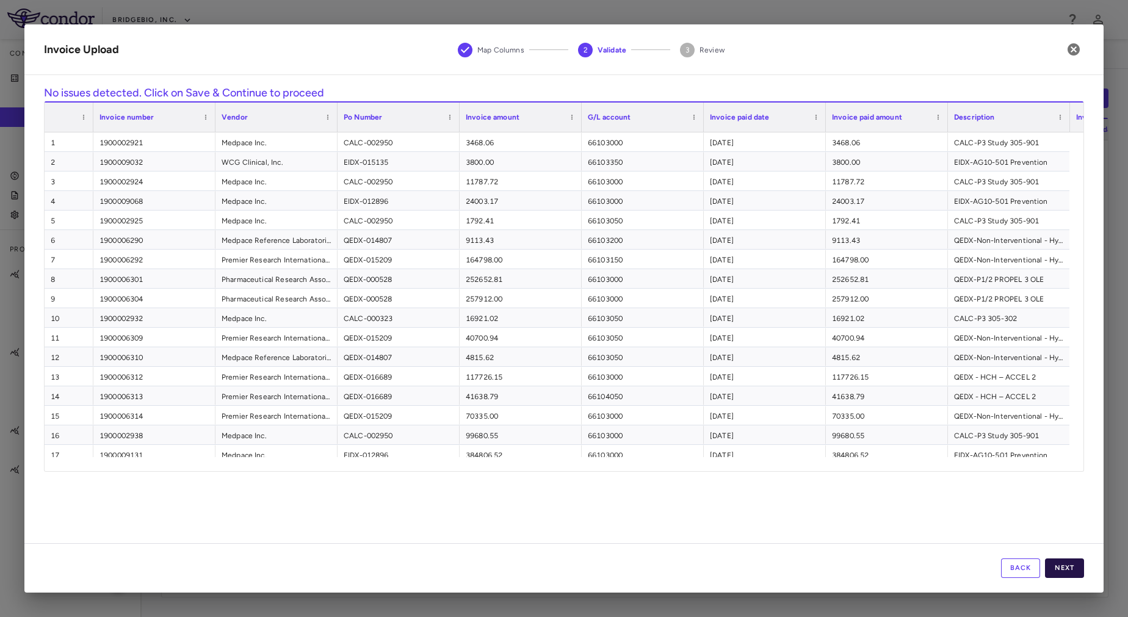
click at [1076, 567] on button "Next" at bounding box center [1064, 569] width 39 height 20
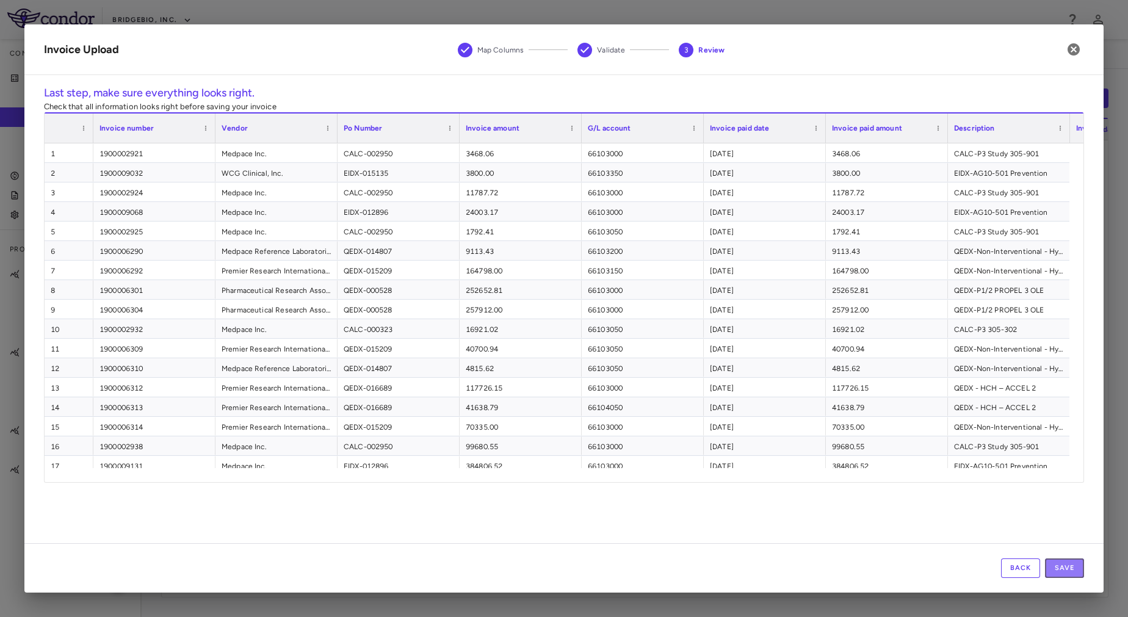
click at [1076, 567] on button "Save" at bounding box center [1064, 569] width 39 height 20
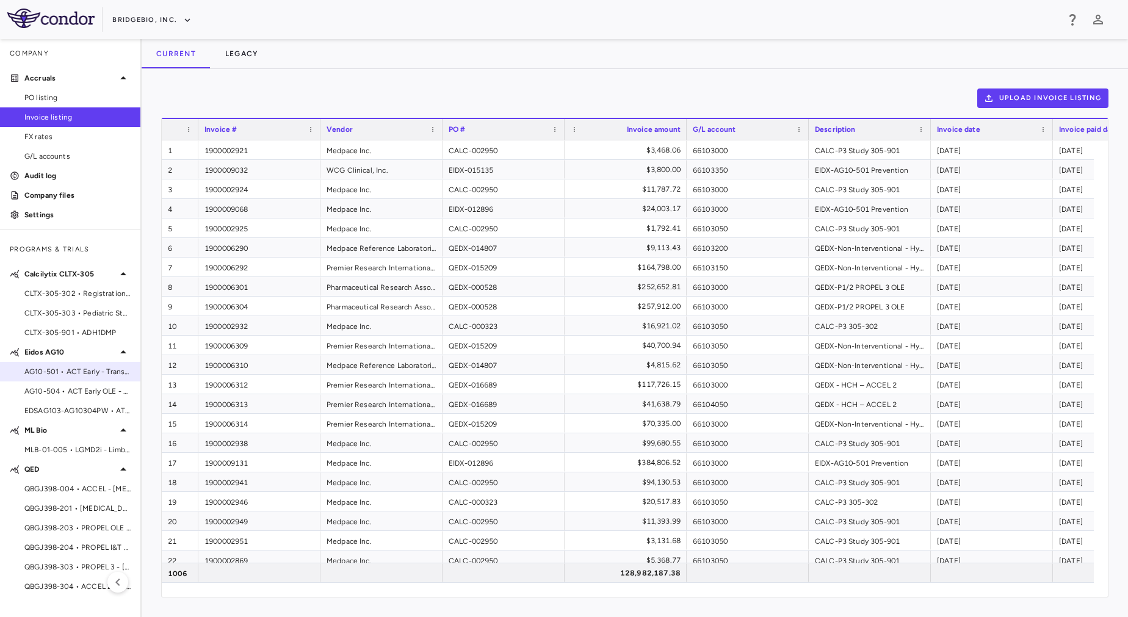
click at [48, 371] on span "AG10-501 • ACT Early - Transthyretin [MEDICAL_DATA] [MEDICAL_DATA]" at bounding box center [77, 371] width 106 height 11
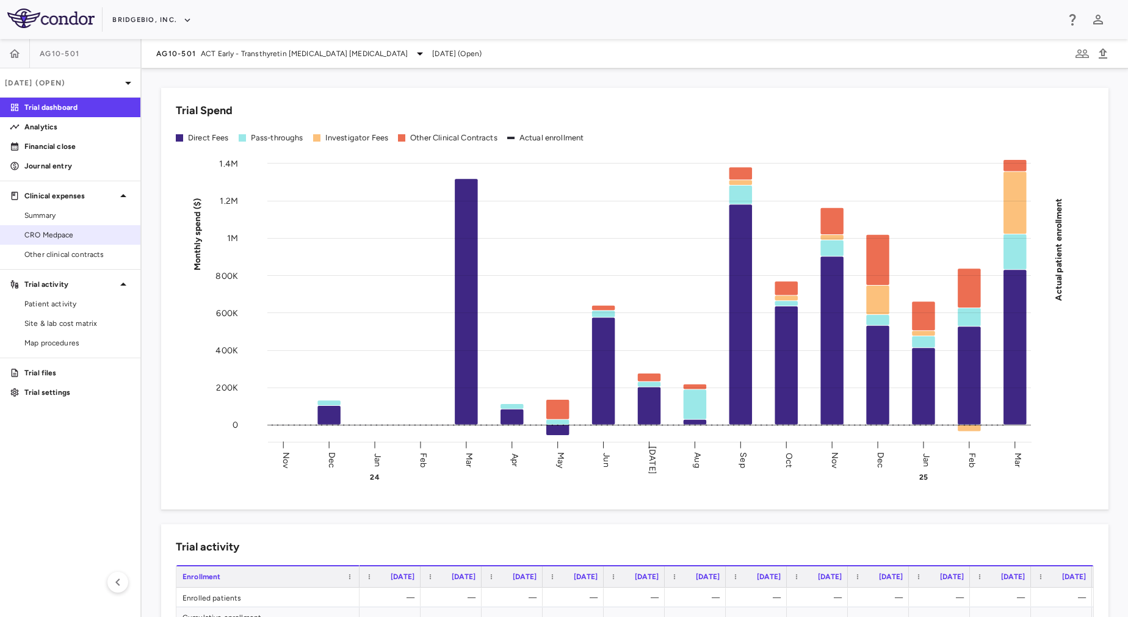
click at [56, 236] on span "CRO Medpace" at bounding box center [77, 235] width 106 height 11
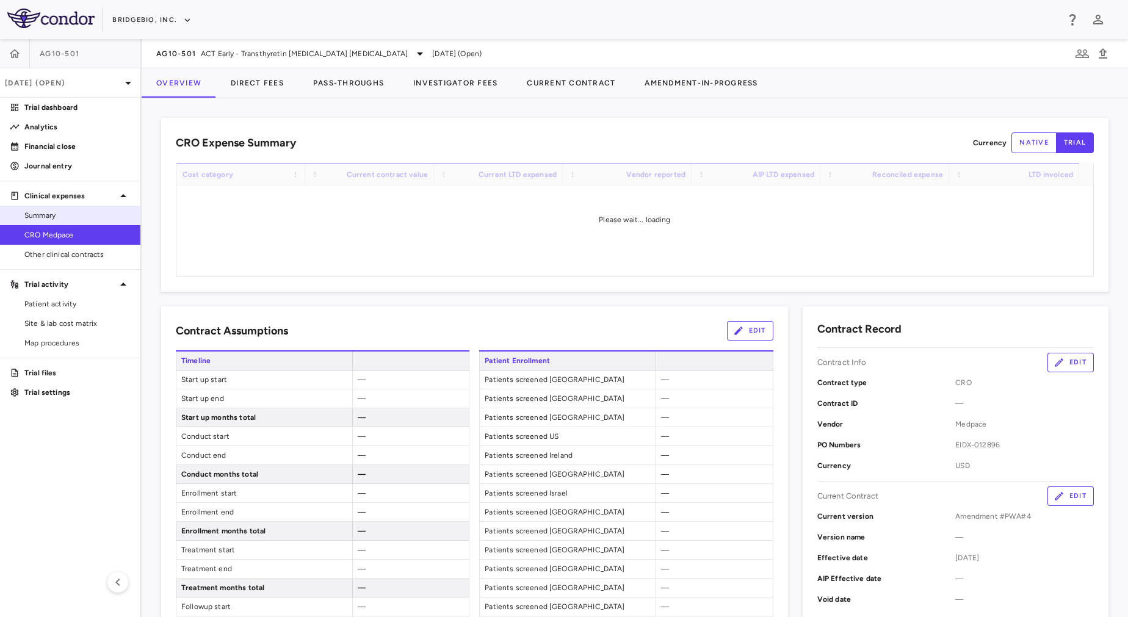
click at [59, 218] on span "Summary" at bounding box center [77, 215] width 106 height 11
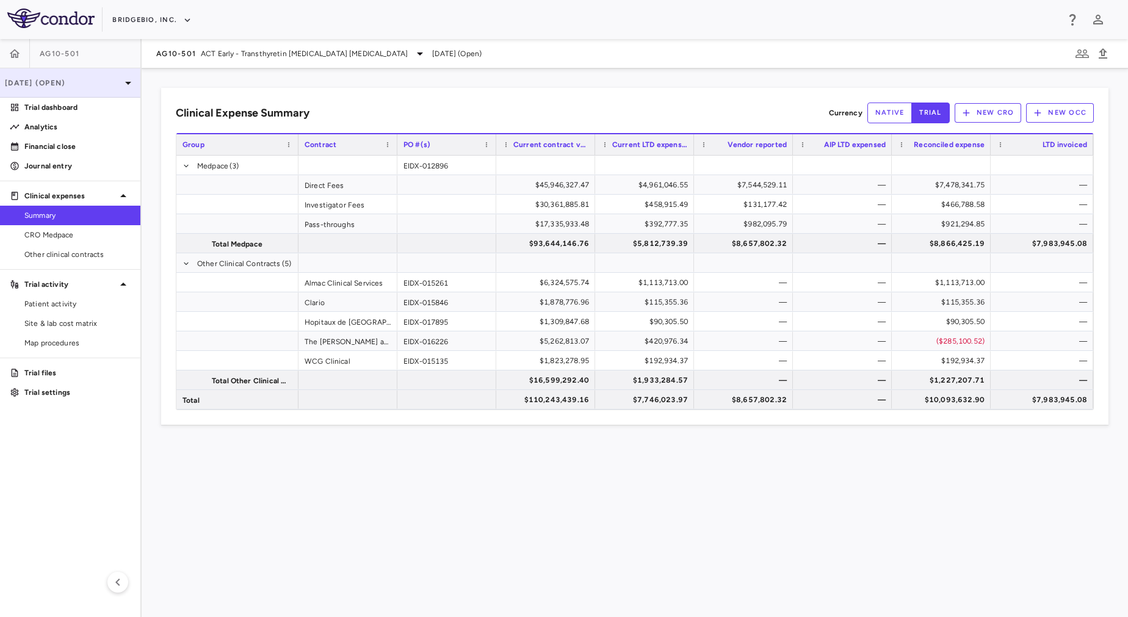
click at [81, 84] on p "[DATE] (Open)" at bounding box center [63, 83] width 116 height 11
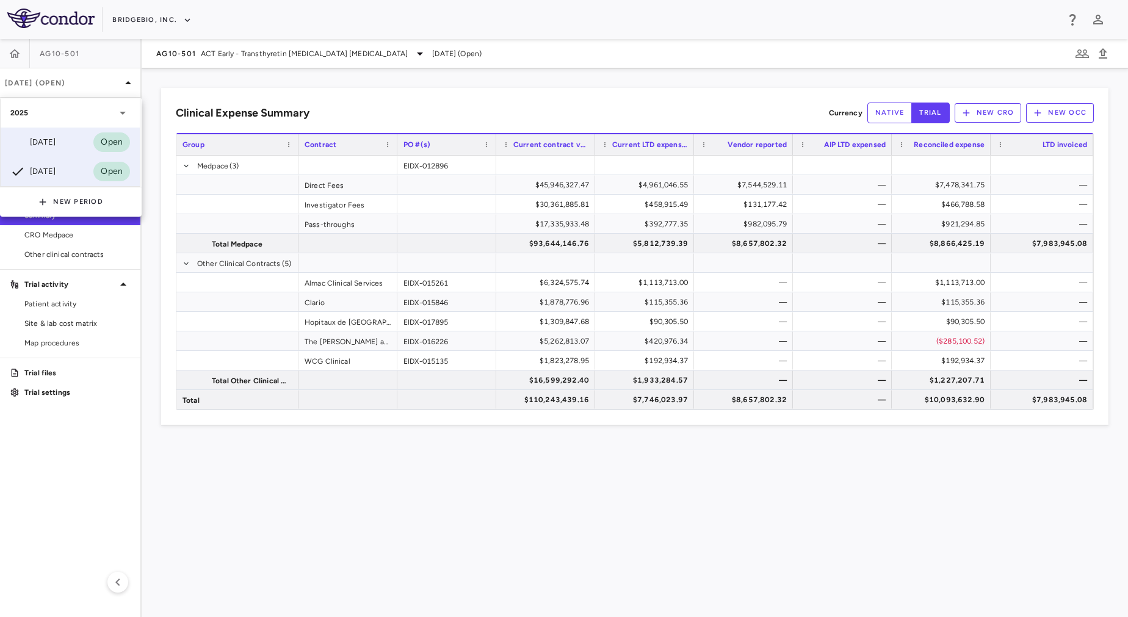
click at [69, 143] on div "[DATE] Open" at bounding box center [70, 142] width 139 height 29
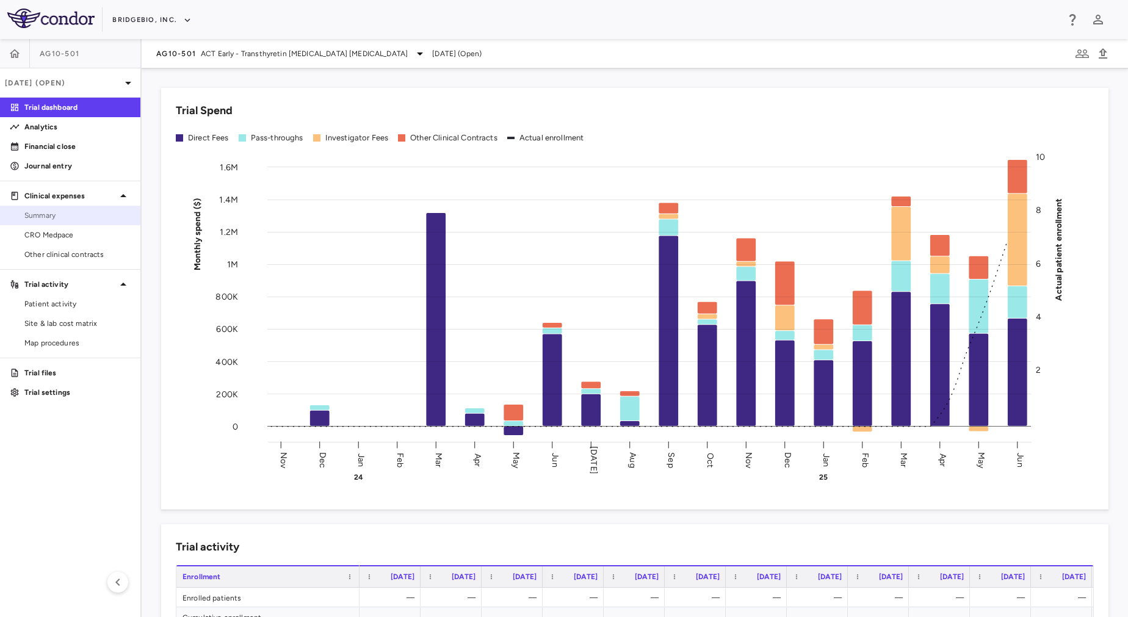
click at [96, 216] on span "Summary" at bounding box center [77, 215] width 106 height 11
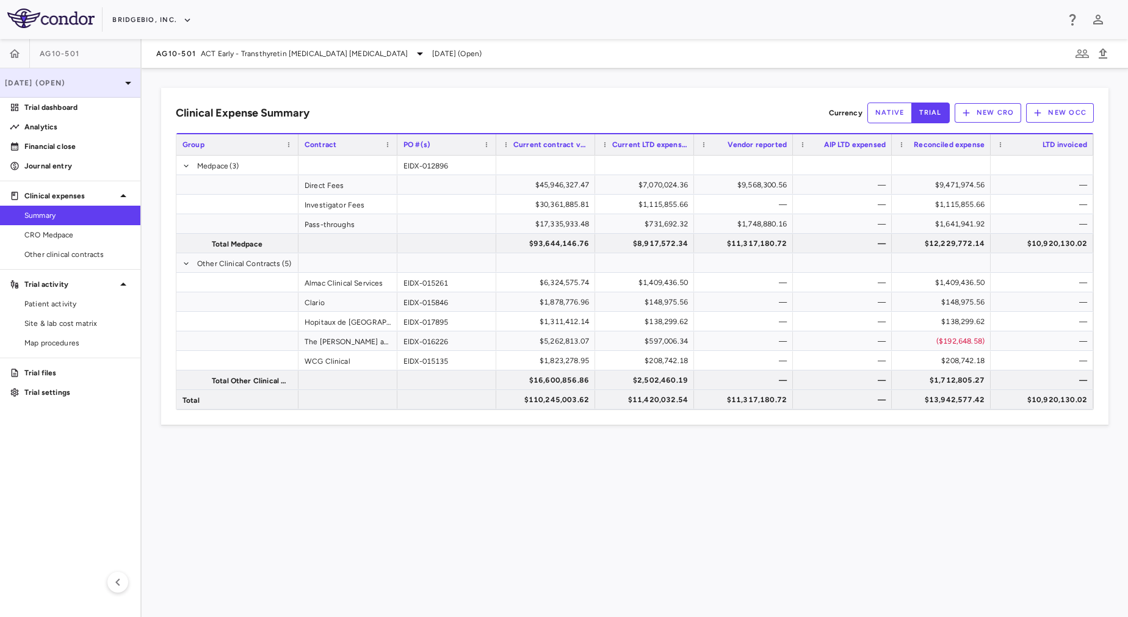
click at [106, 87] on p "[DATE] (Open)" at bounding box center [63, 83] width 116 height 11
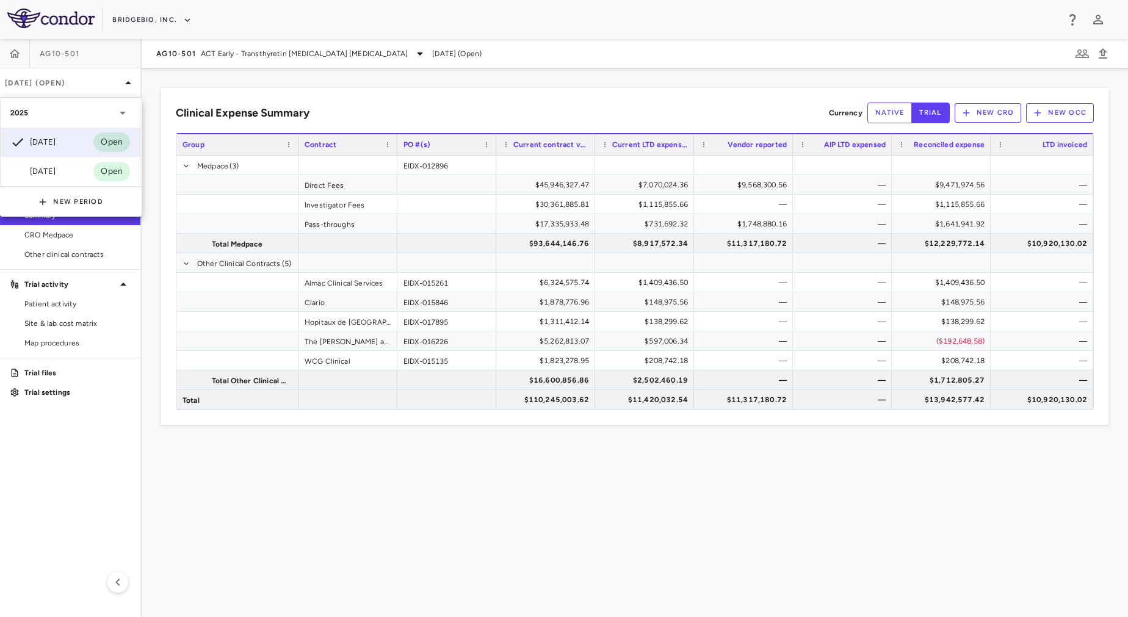
click at [446, 573] on div at bounding box center [564, 308] width 1128 height 617
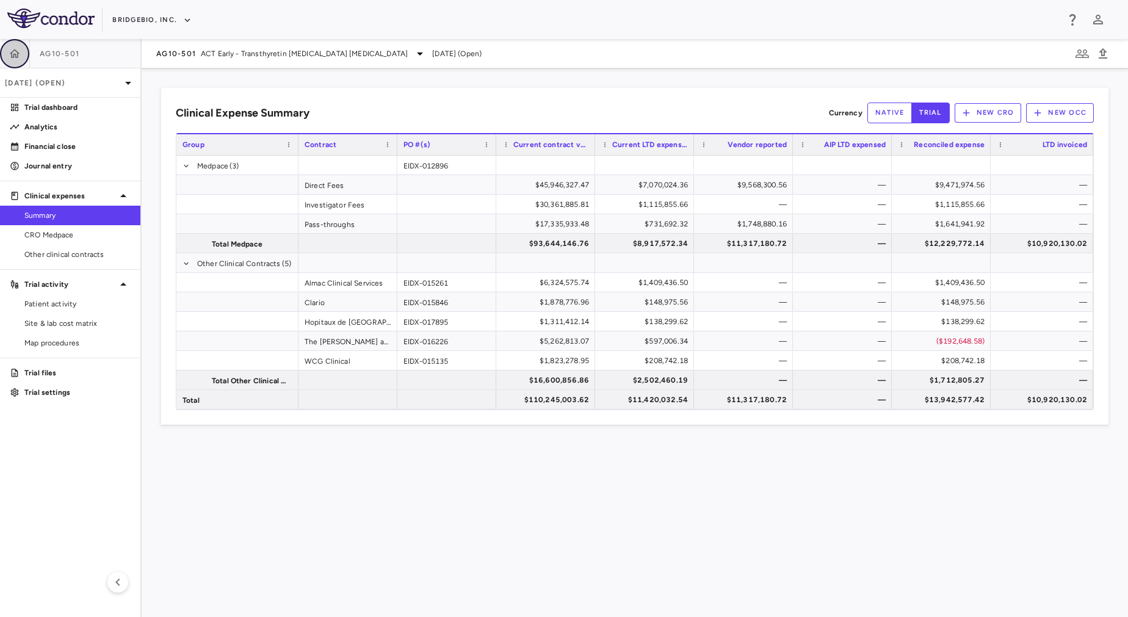
click at [18, 59] on icon "button" at bounding box center [15, 54] width 12 height 12
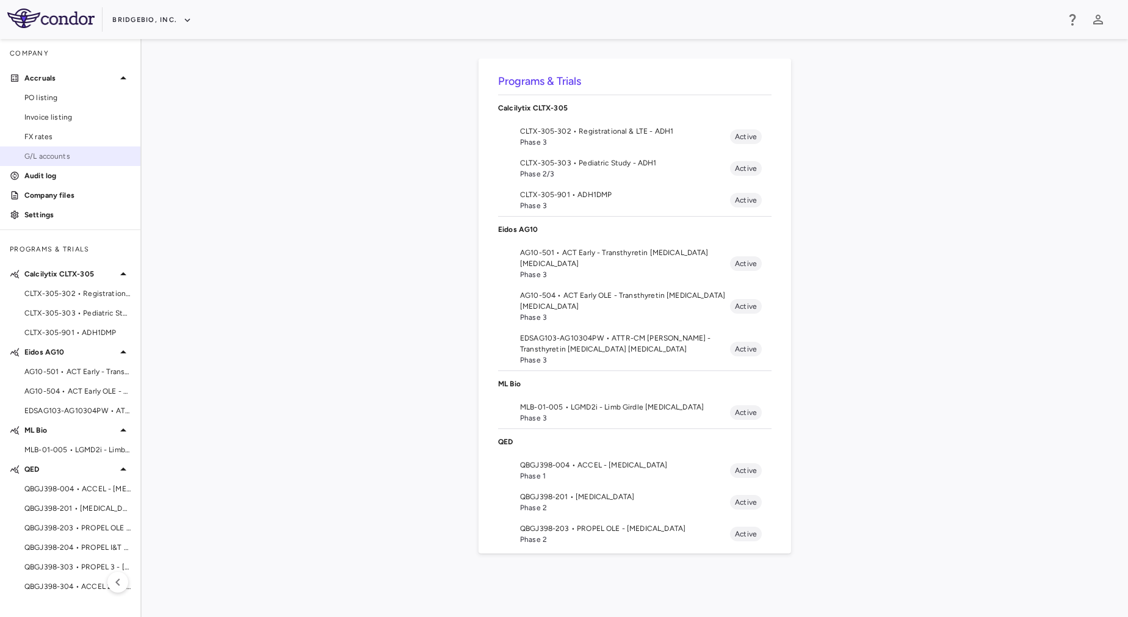
click at [84, 158] on span "G/L accounts" at bounding box center [77, 156] width 106 height 11
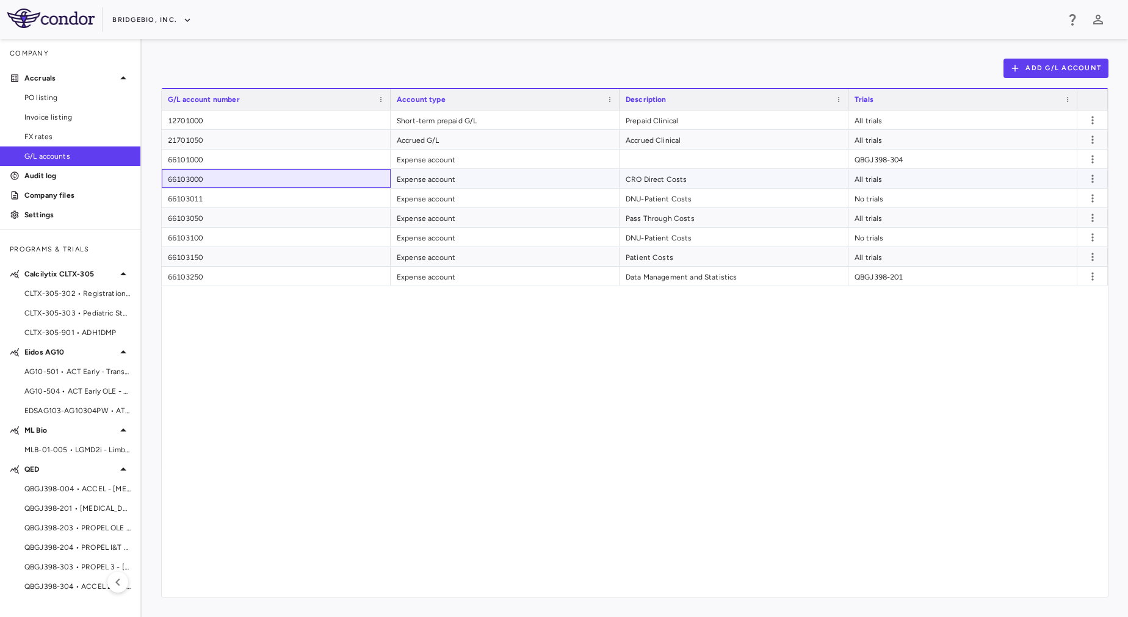
click at [190, 181] on div "66103000" at bounding box center [276, 178] width 229 height 19
click at [238, 225] on div "66103050" at bounding box center [276, 217] width 229 height 19
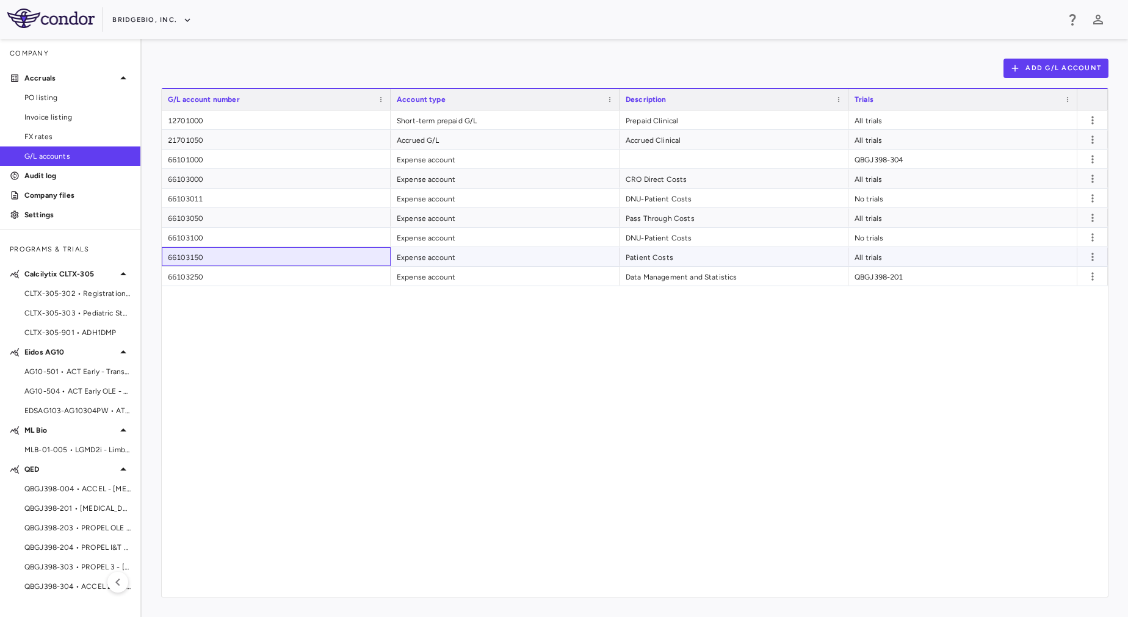
click at [278, 256] on div "66103150" at bounding box center [276, 256] width 229 height 19
click at [366, 338] on div "12701000 Short-term prepaid G/L Prepaid Clinical All trials 21701050 Accrued G/…" at bounding box center [635, 354] width 946 height 487
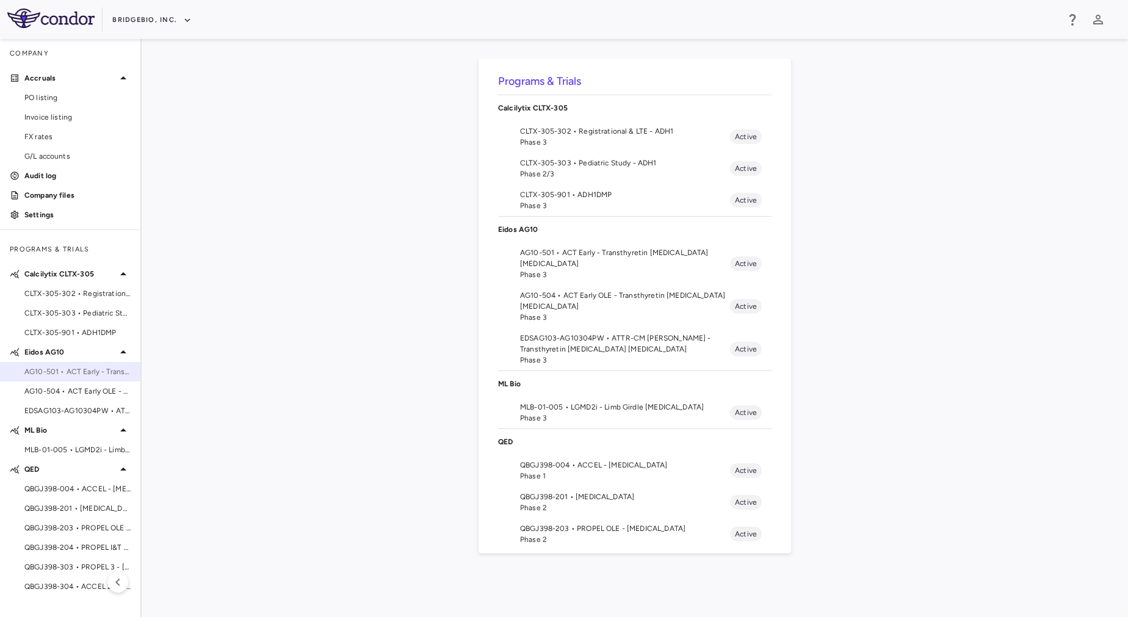
click at [55, 373] on span "AG10-501 • ACT Early - Transthyretin [MEDICAL_DATA] [MEDICAL_DATA]" at bounding box center [77, 371] width 106 height 11
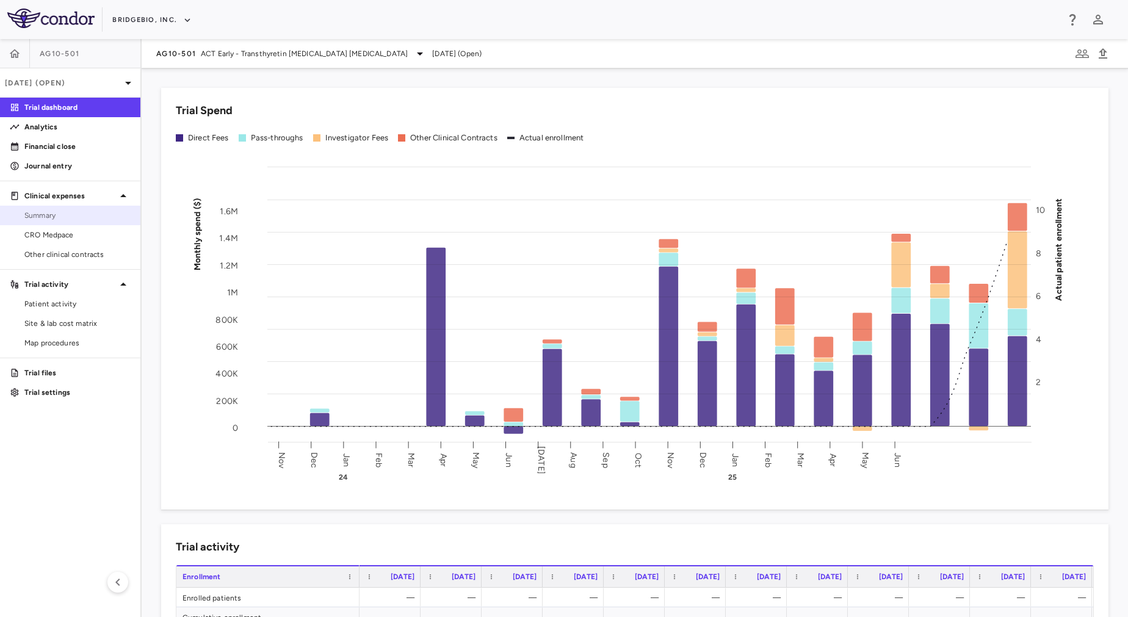
click at [53, 214] on span "Summary" at bounding box center [77, 215] width 106 height 11
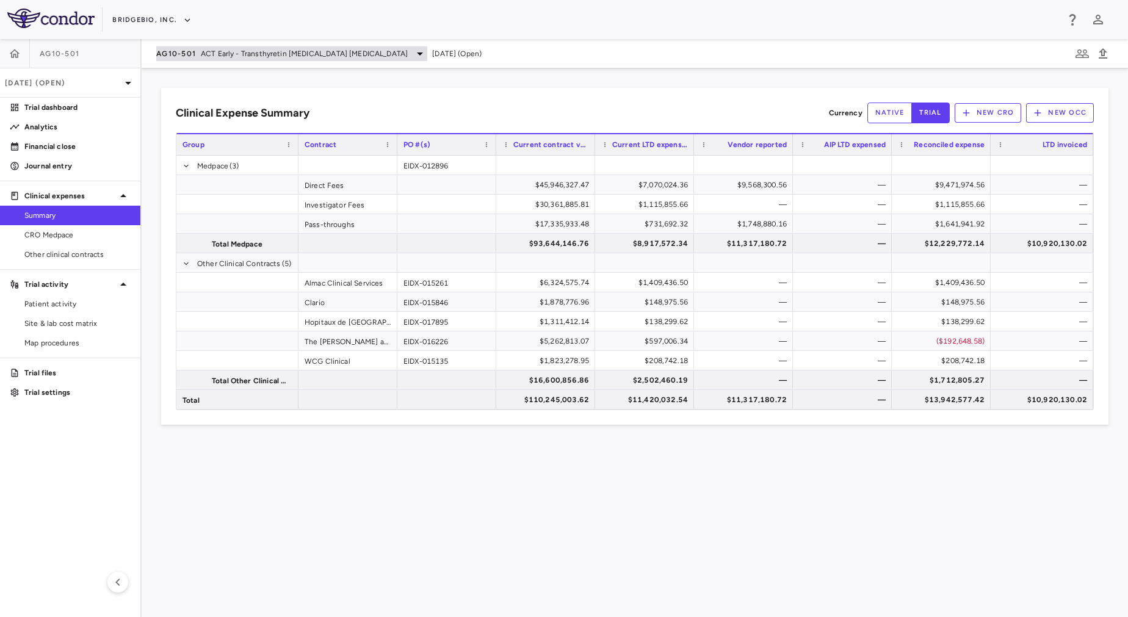
click at [289, 46] on div "AG10-501 ACT Early - Transthyretin [MEDICAL_DATA] [MEDICAL_DATA]" at bounding box center [291, 53] width 271 height 15
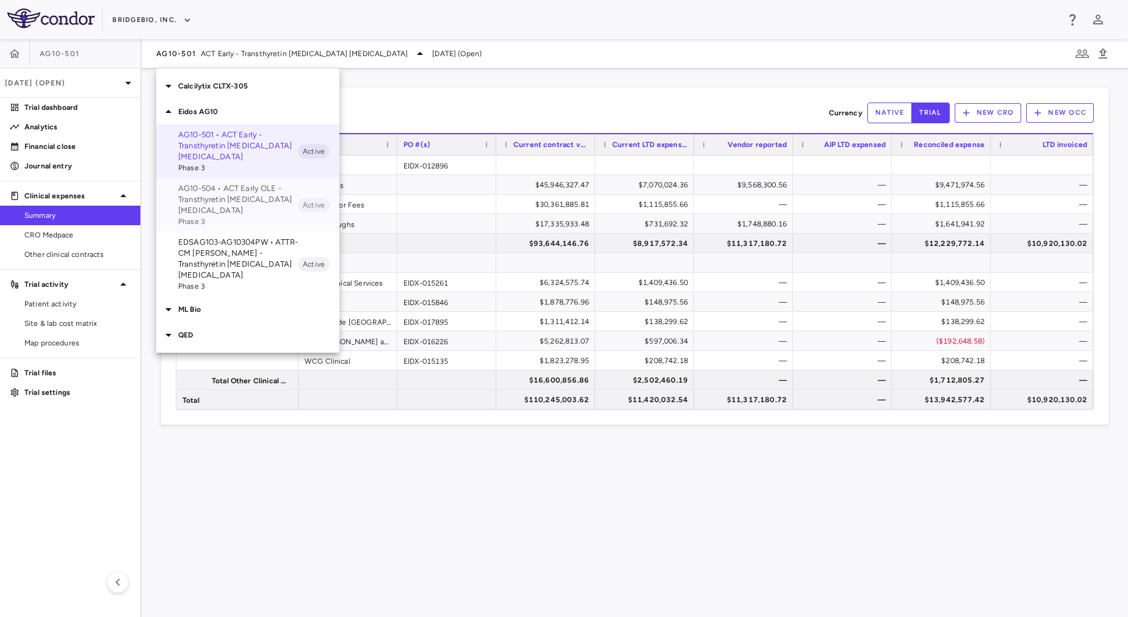
click at [256, 210] on p "AG10-504 • ACT Early OLE - Transthyretin [MEDICAL_DATA] [MEDICAL_DATA]" at bounding box center [238, 199] width 120 height 33
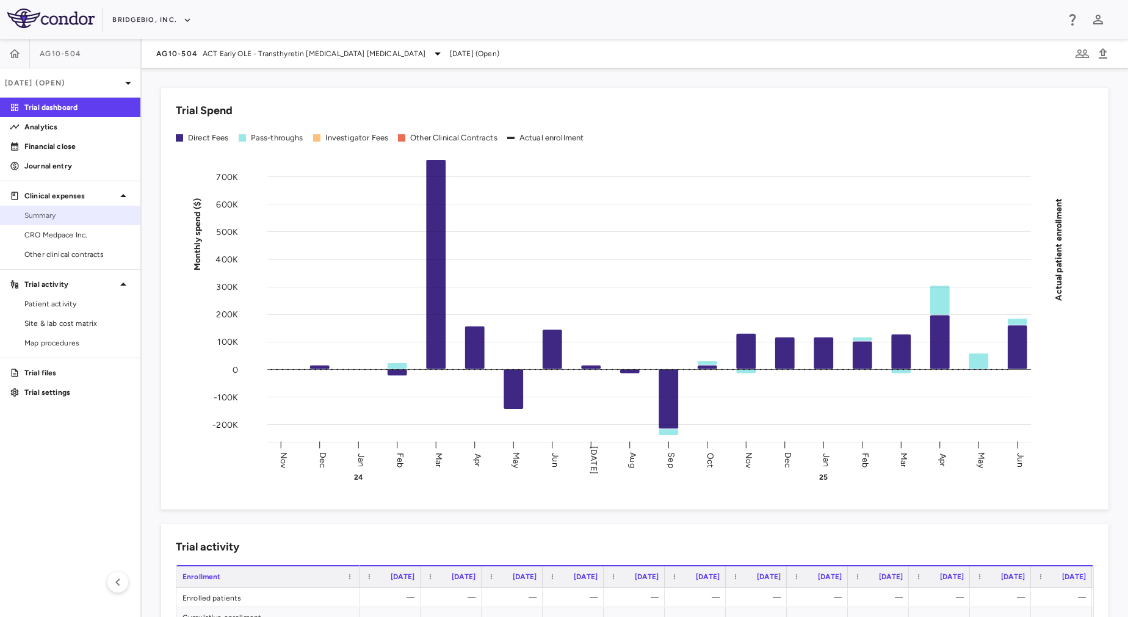
click at [76, 215] on span "Summary" at bounding box center [77, 215] width 106 height 11
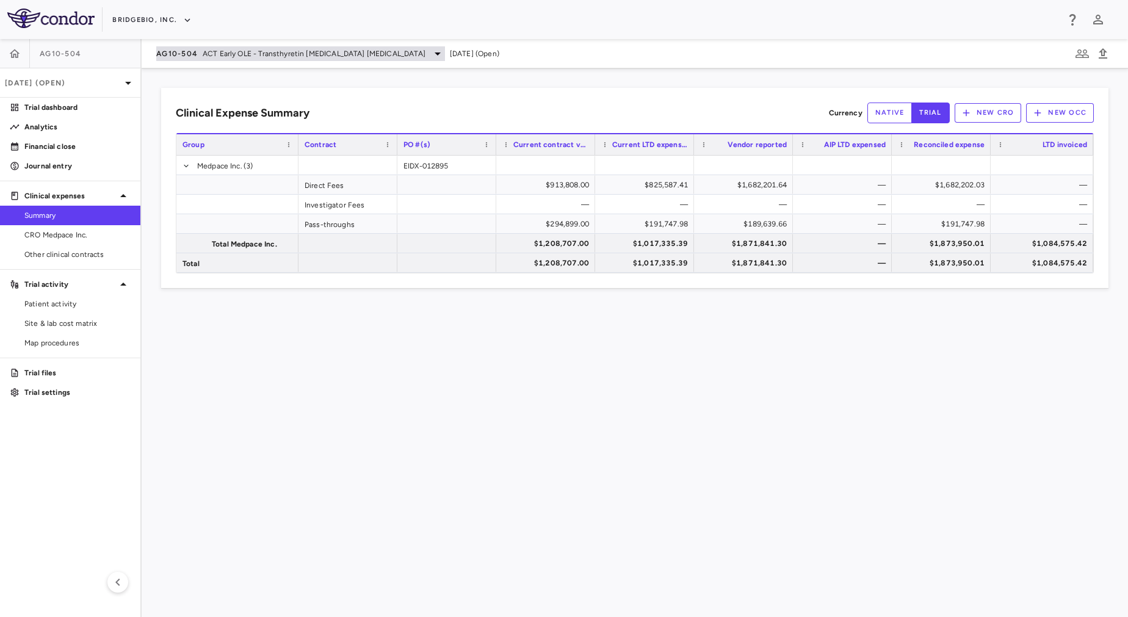
click at [272, 56] on span "ACT Early OLE - Transthyretin [MEDICAL_DATA] [MEDICAL_DATA]" at bounding box center [314, 53] width 223 height 11
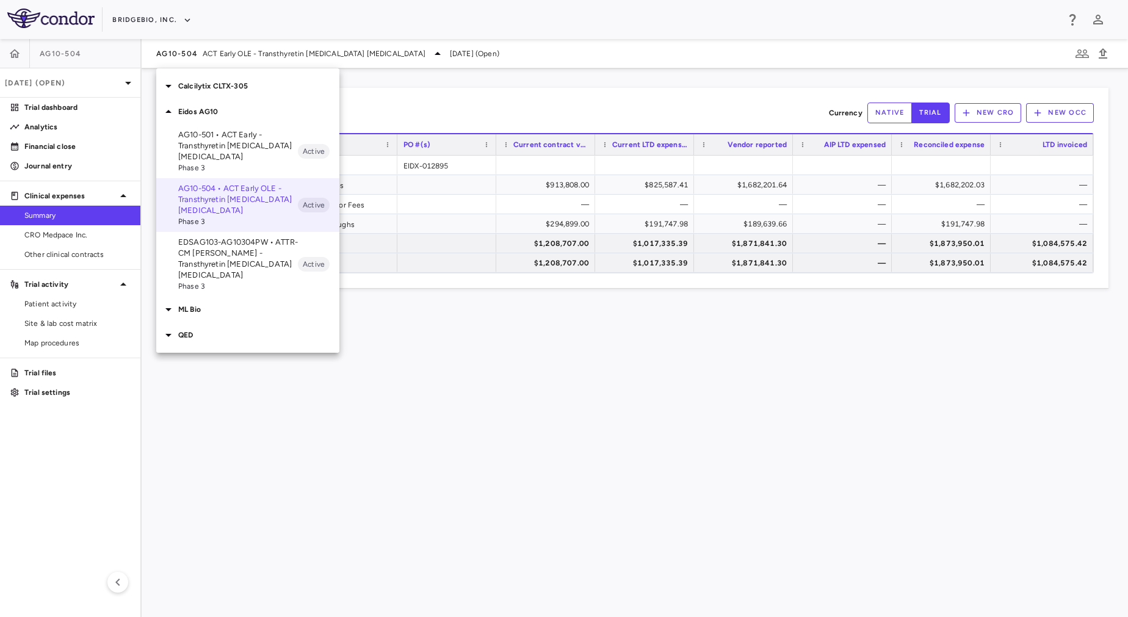
click at [535, 399] on div at bounding box center [564, 308] width 1128 height 617
